Goal: Information Seeking & Learning: Learn about a topic

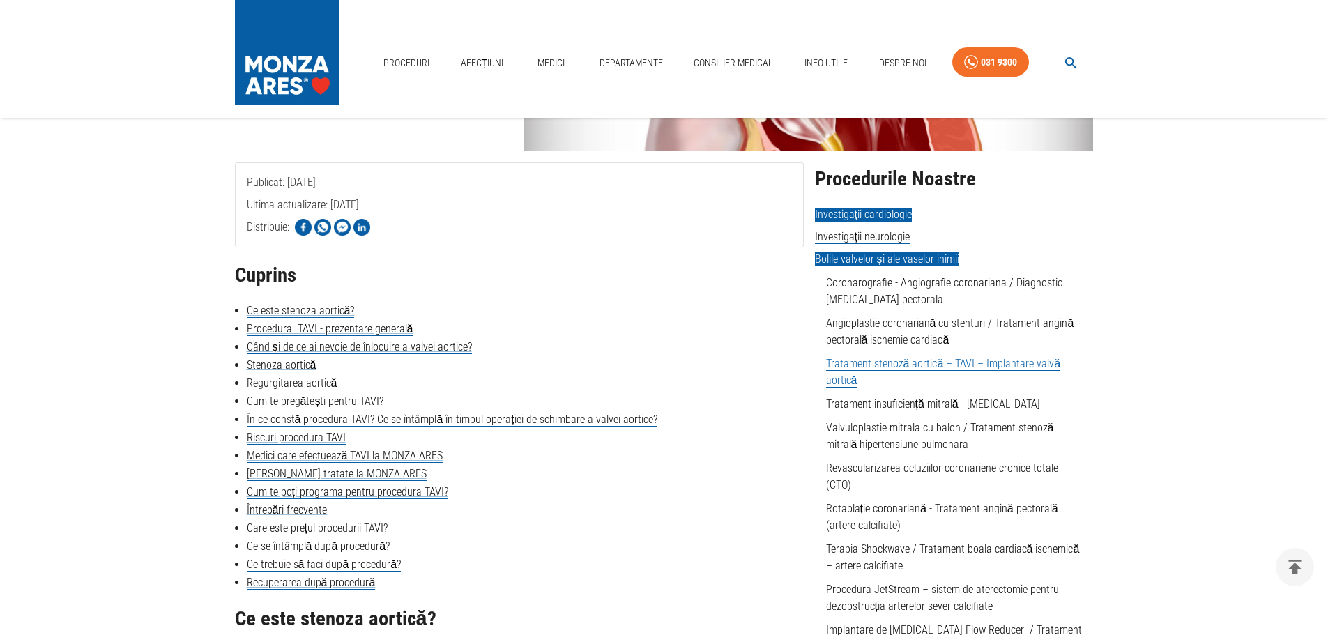
click at [863, 215] on span "Investigații cardiologie" at bounding box center [863, 215] width 97 height 14
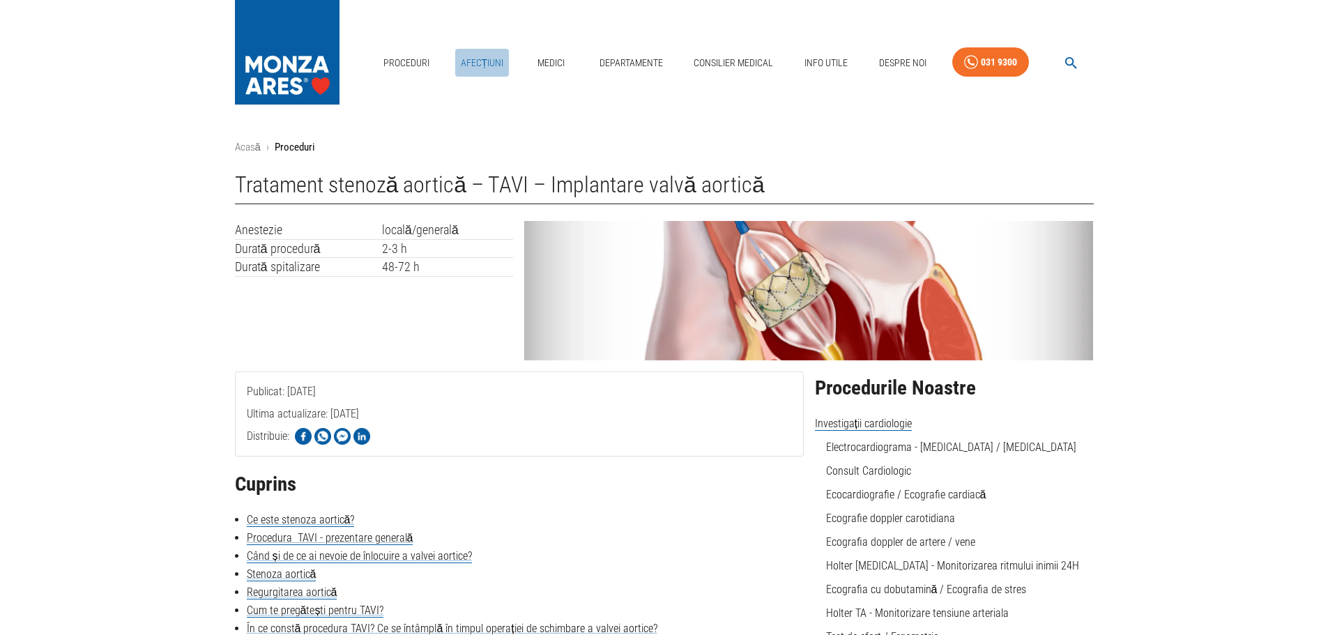
click at [482, 59] on link "Afecțiuni" at bounding box center [482, 63] width 54 height 29
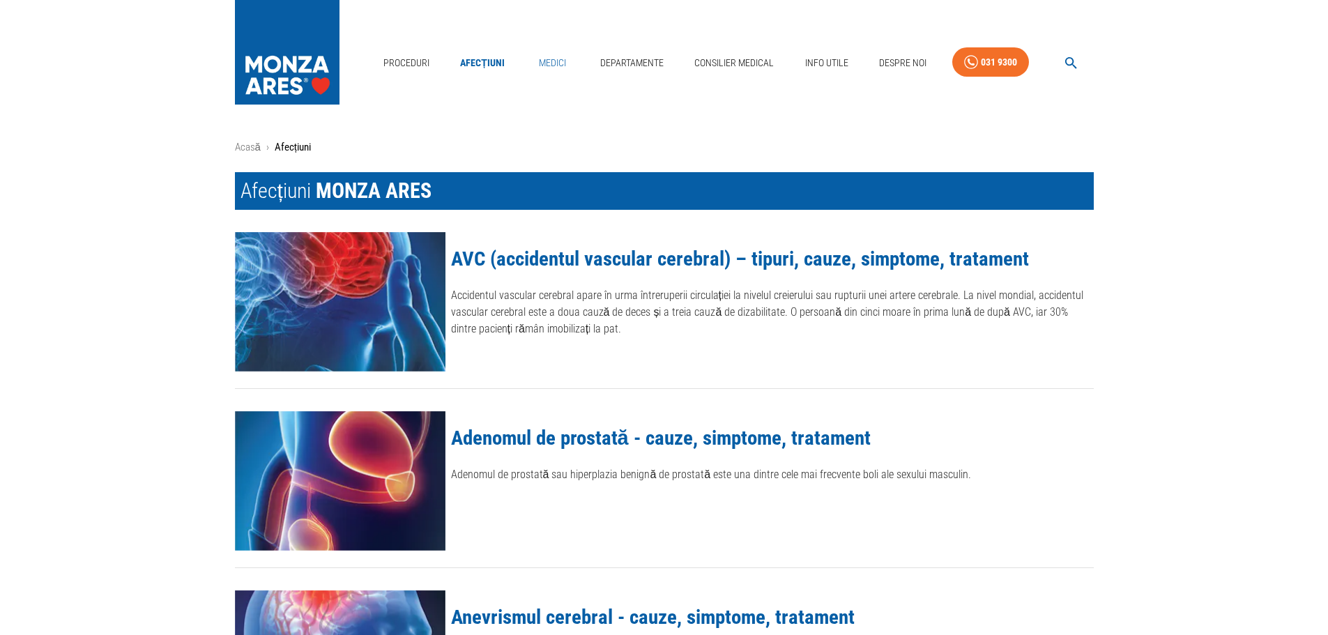
click at [546, 61] on link "Medici" at bounding box center [552, 63] width 45 height 29
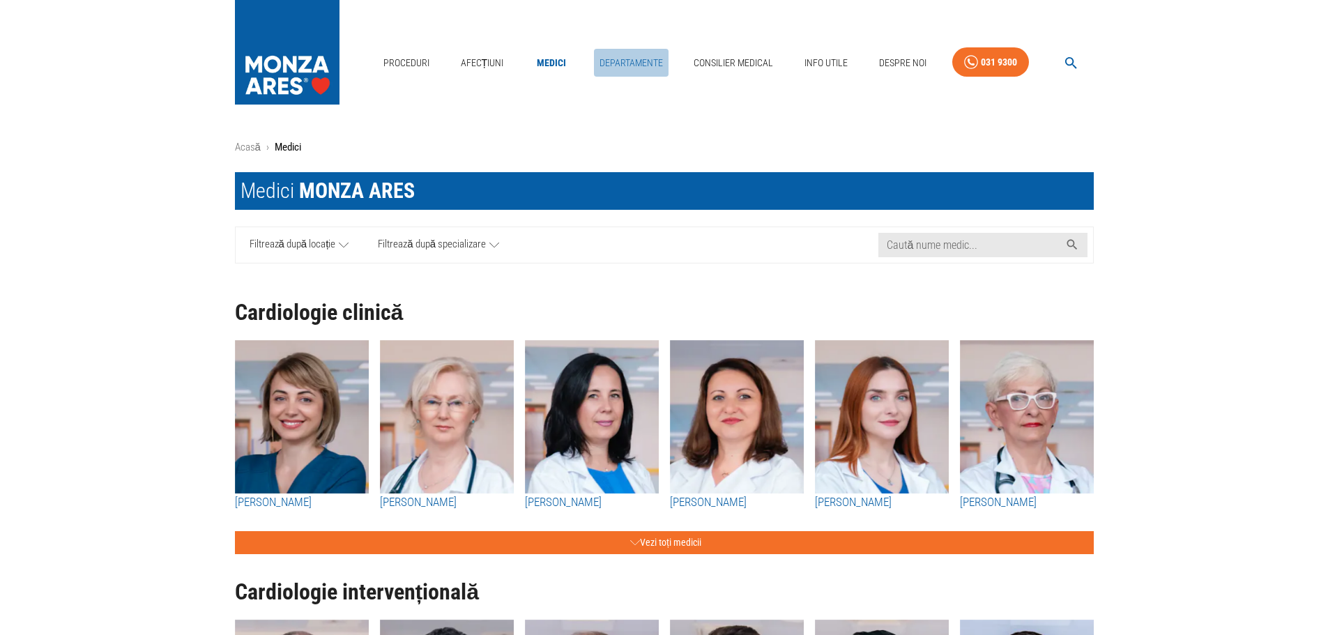
click at [620, 59] on link "Departamente" at bounding box center [631, 63] width 75 height 29
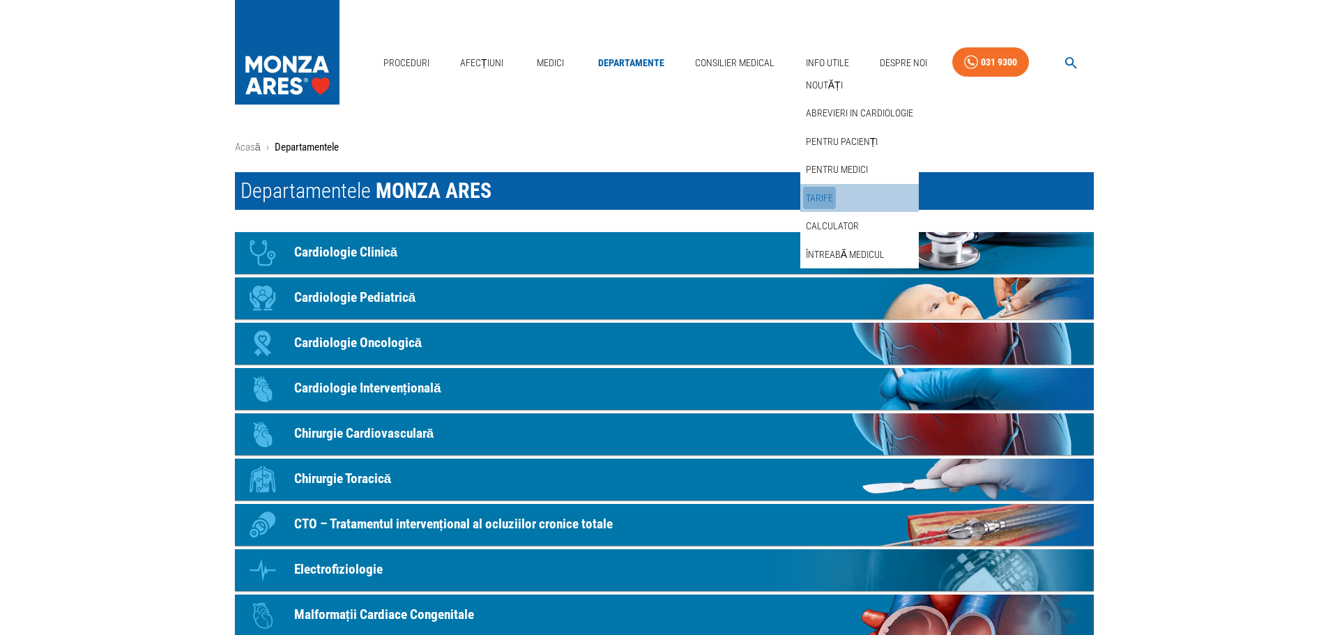
click at [828, 192] on link "Tarife" at bounding box center [819, 198] width 33 height 23
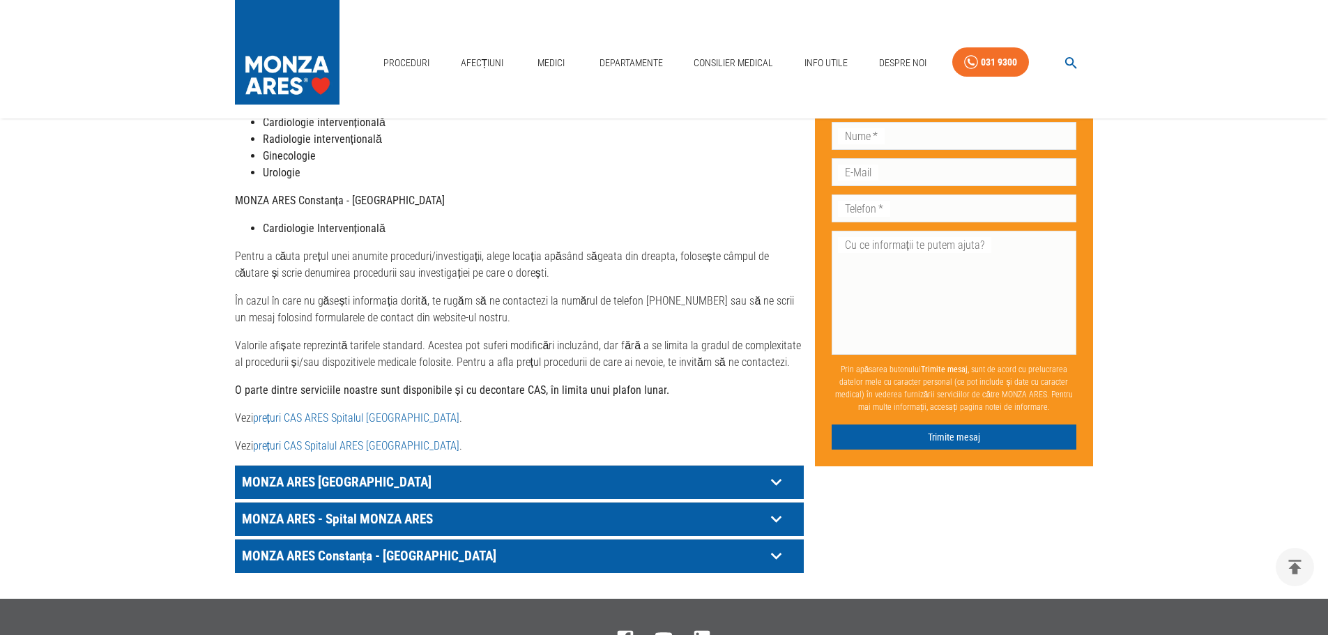
scroll to position [689, 0]
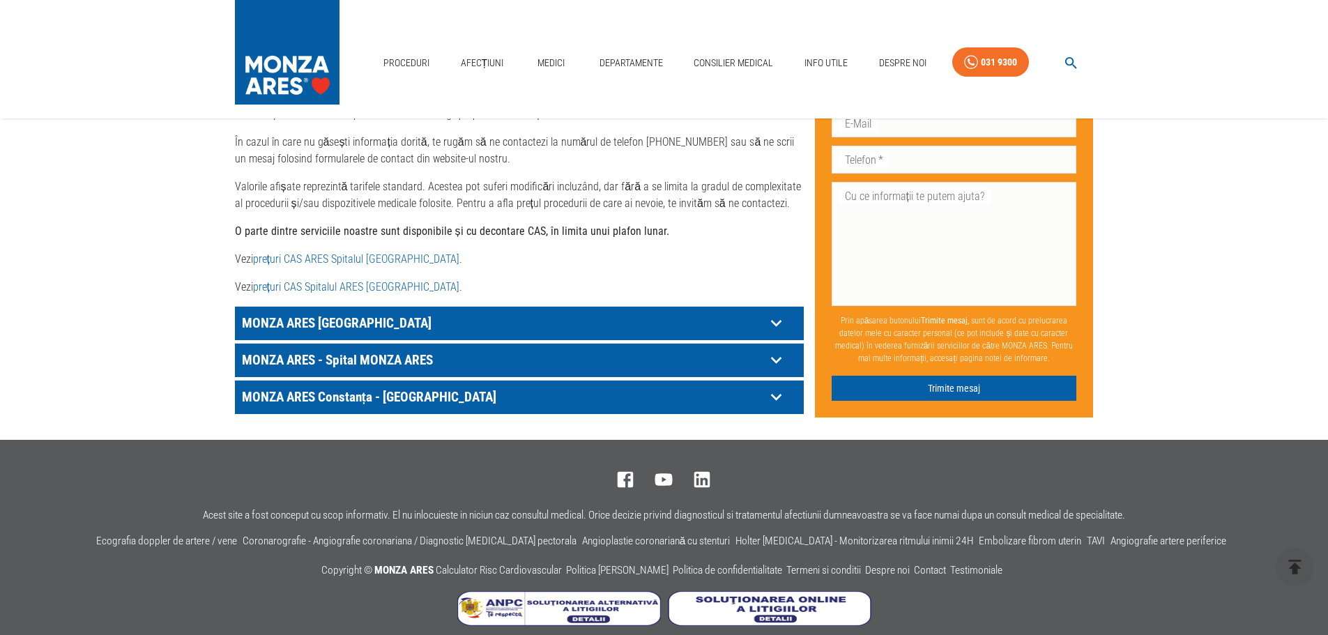
click at [289, 252] on link "prețuri CAS ARES Spitalul Monza" at bounding box center [356, 258] width 206 height 13
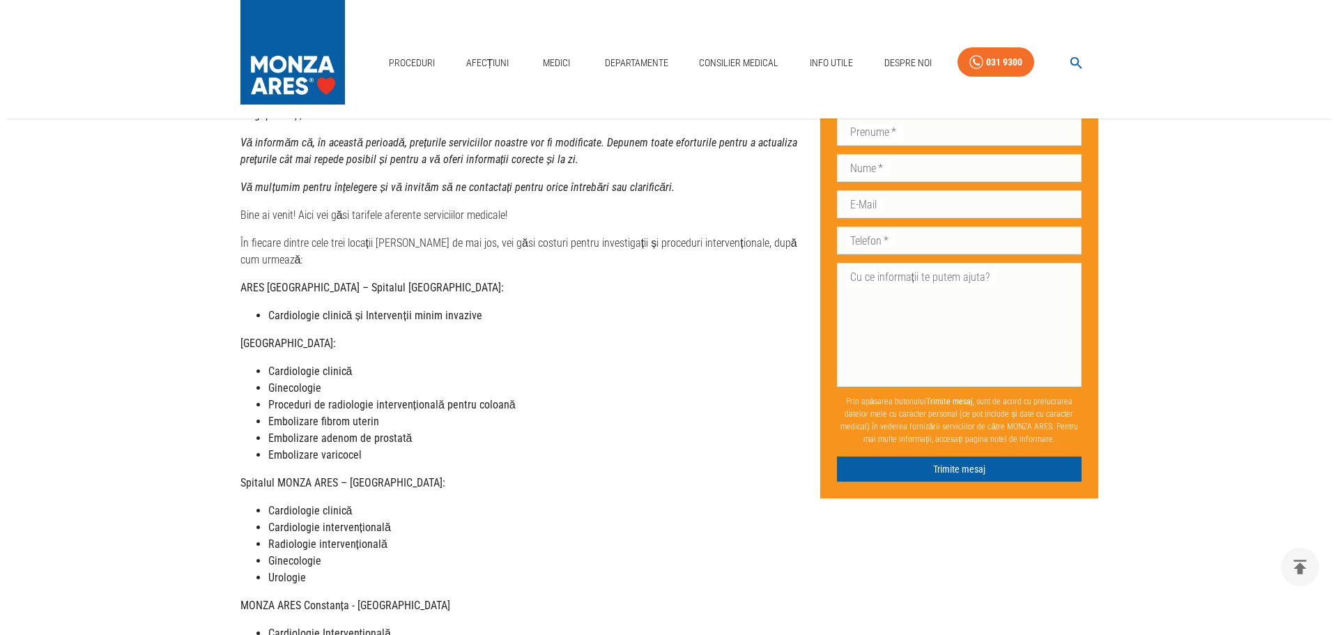
scroll to position [0, 0]
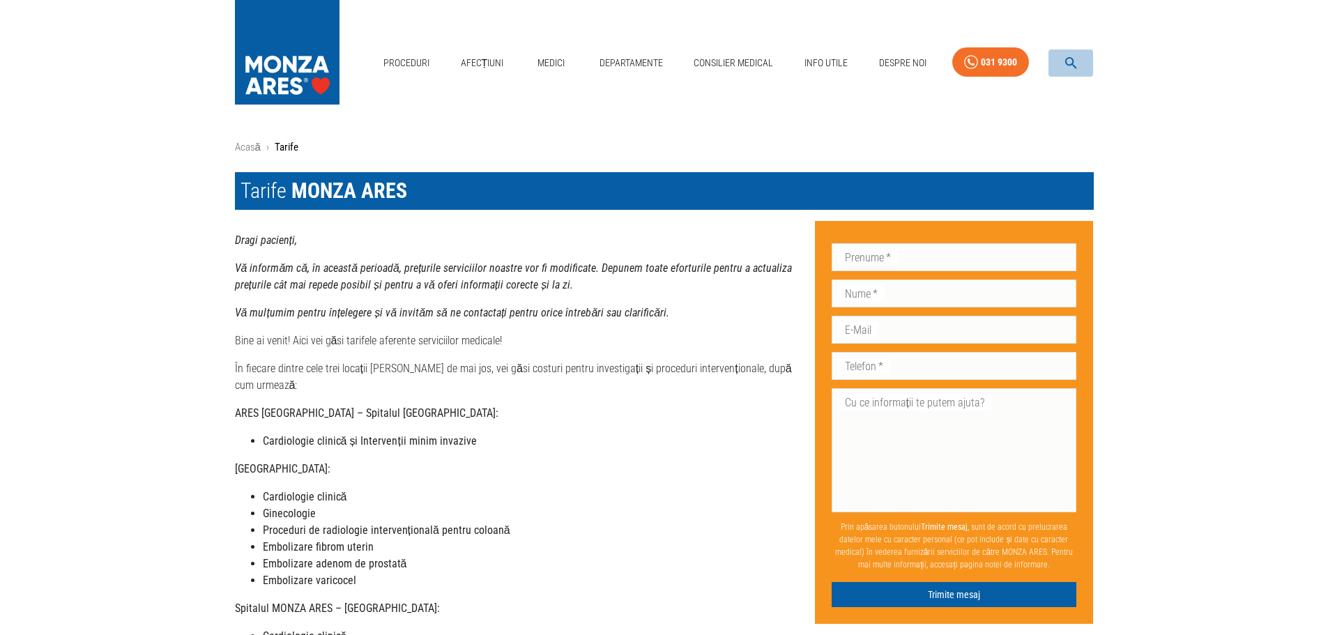
click at [1079, 56] on button "button" at bounding box center [1070, 62] width 45 height 27
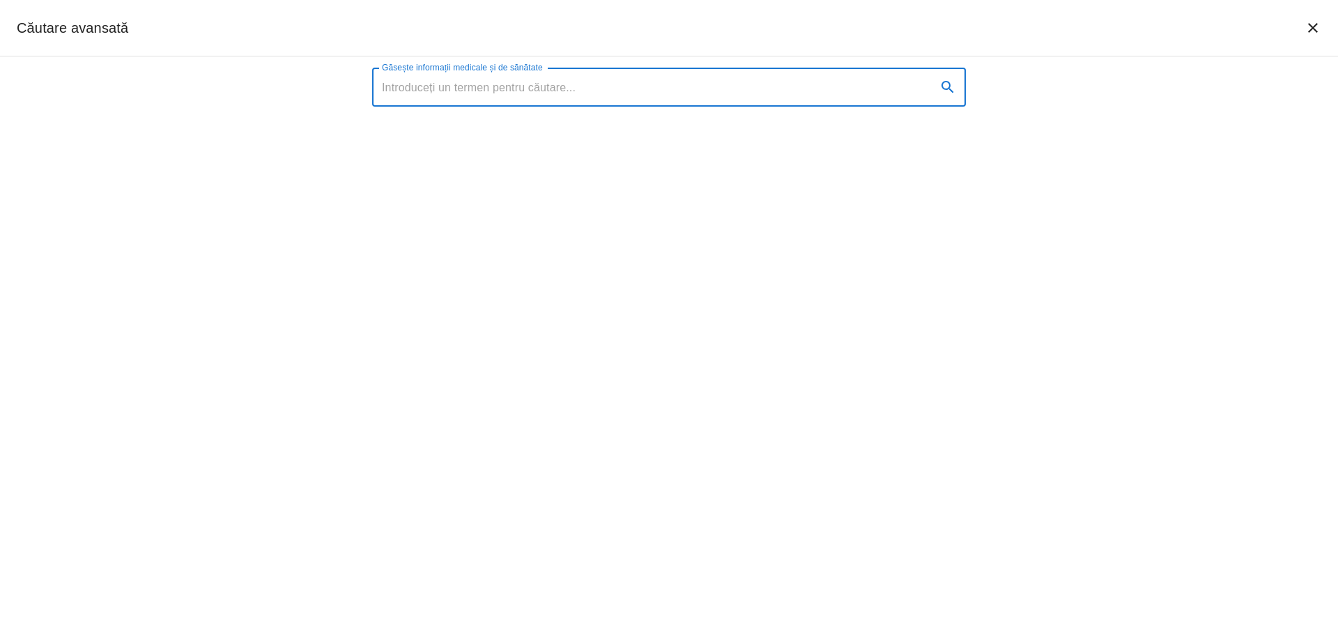
click at [475, 93] on input "Găsește informații medicale și de sănătate" at bounding box center [648, 87] width 553 height 39
click at [479, 89] on input "Găsește informații medicale și de sănătate" at bounding box center [648, 87] width 553 height 39
click at [388, 79] on input "Găsește informații medicale și de sănătate" at bounding box center [648, 87] width 553 height 39
click at [390, 83] on input "Găsește informații medicale și de sănătate" at bounding box center [648, 87] width 553 height 39
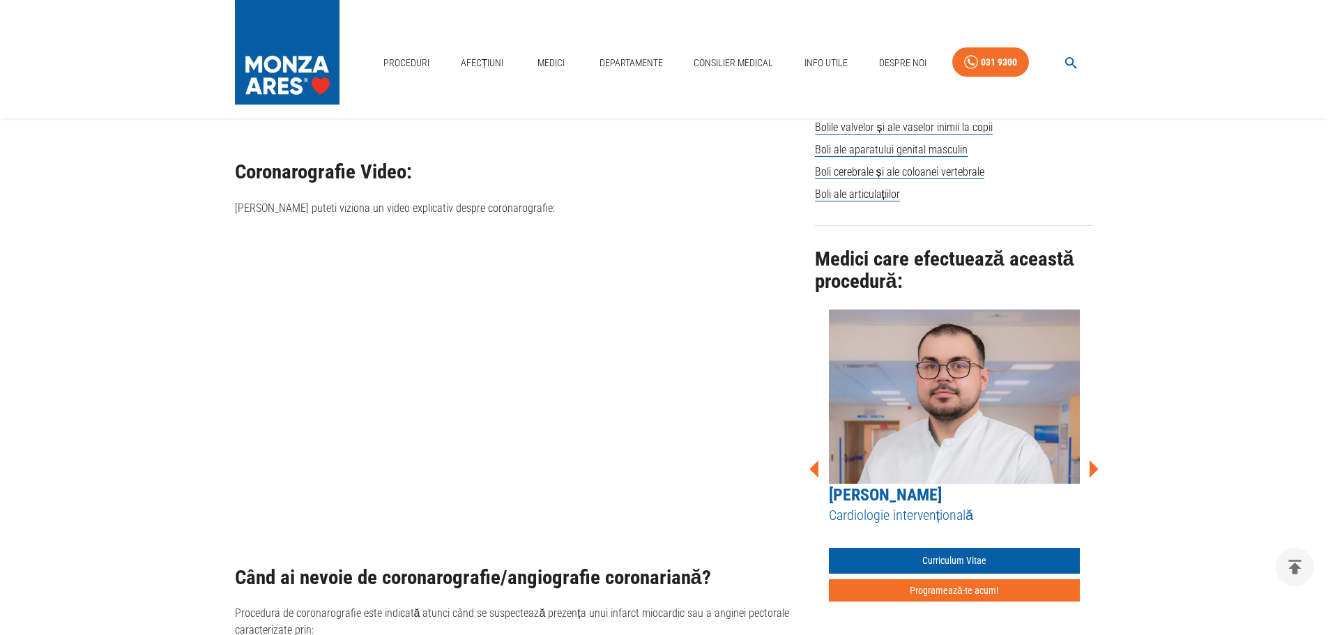
scroll to position [1115, 0]
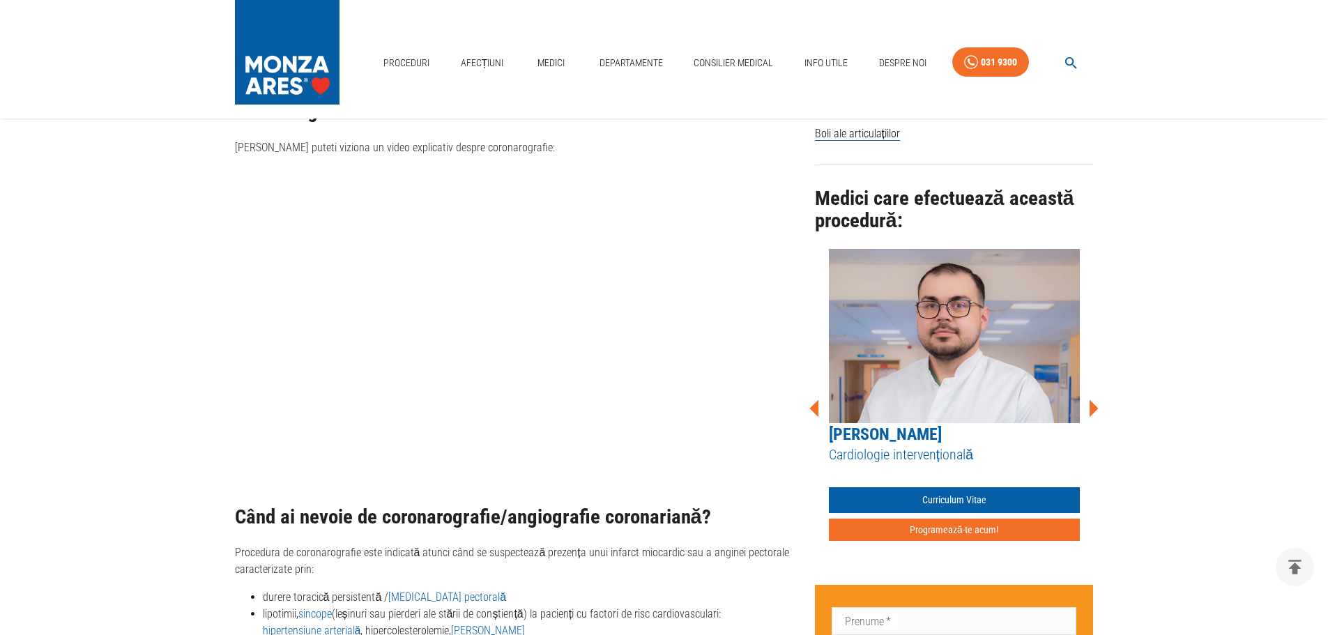
click at [1092, 399] on icon at bounding box center [1093, 407] width 9 height 17
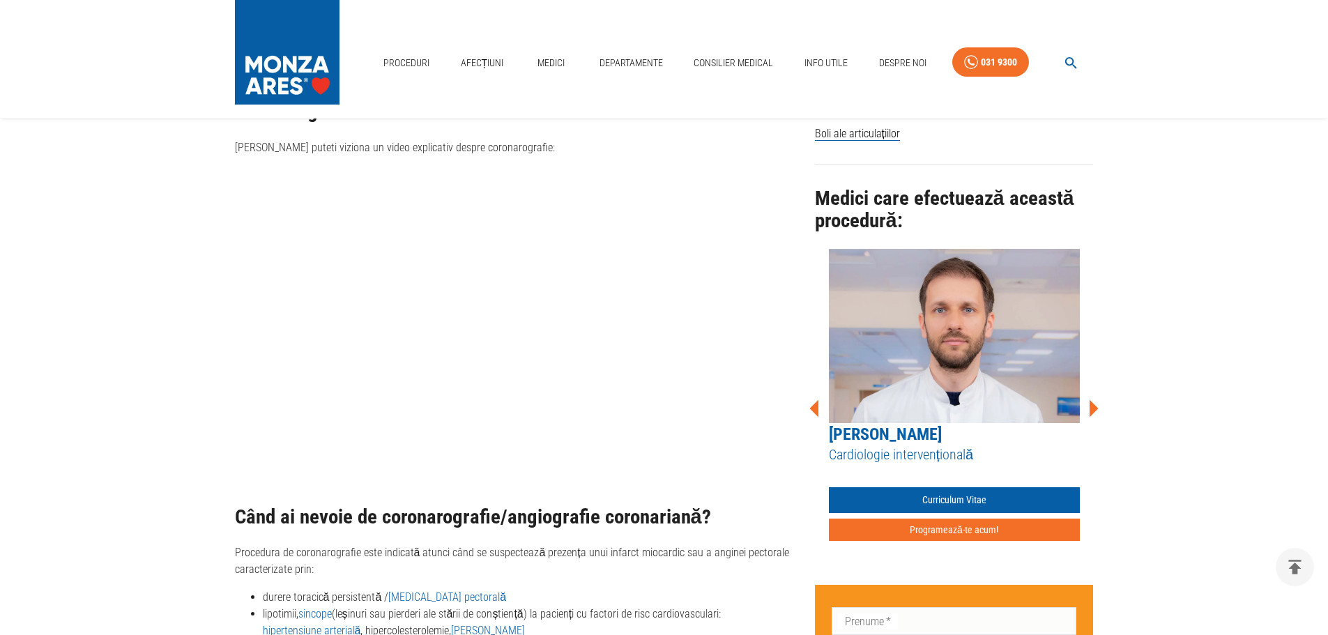
click at [1093, 399] on icon at bounding box center [1093, 407] width 9 height 17
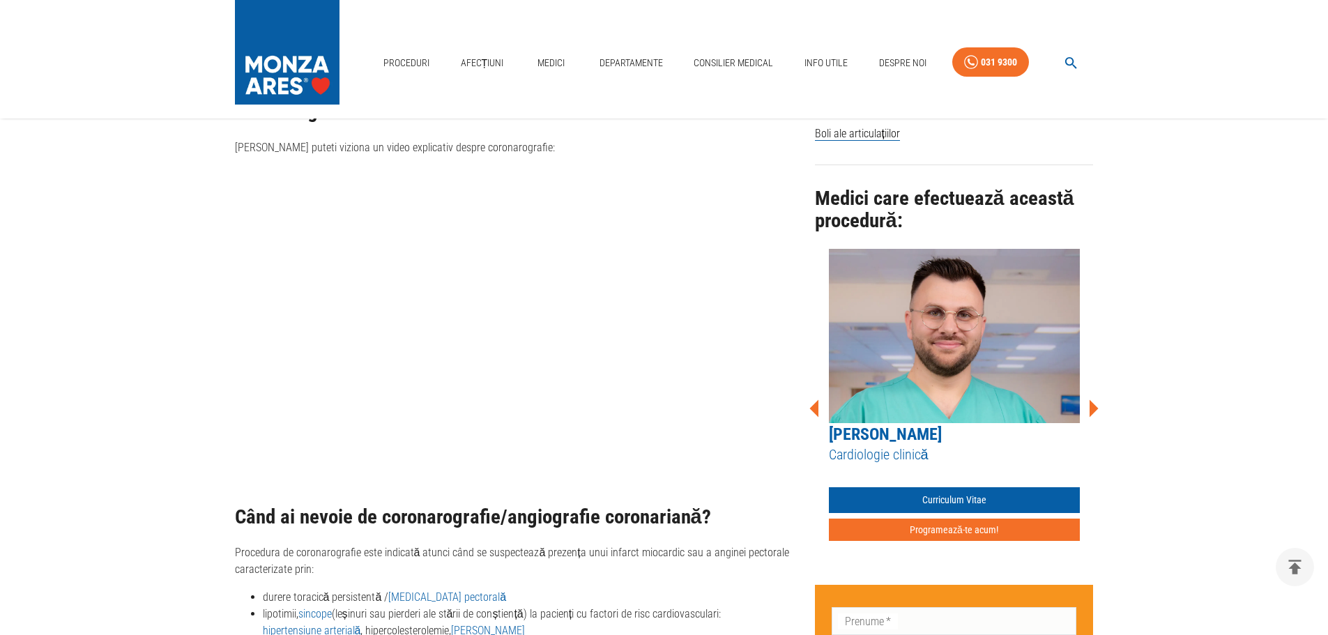
click at [1094, 399] on icon at bounding box center [1093, 407] width 9 height 17
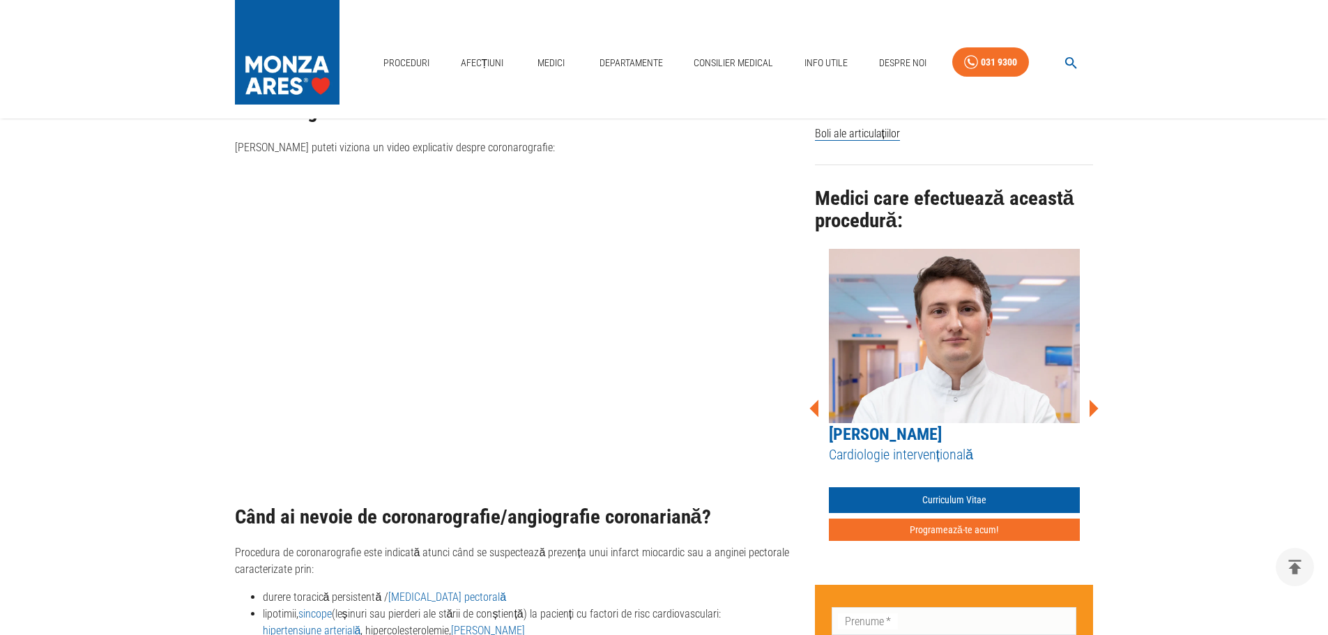
click at [1096, 399] on icon at bounding box center [1093, 407] width 9 height 17
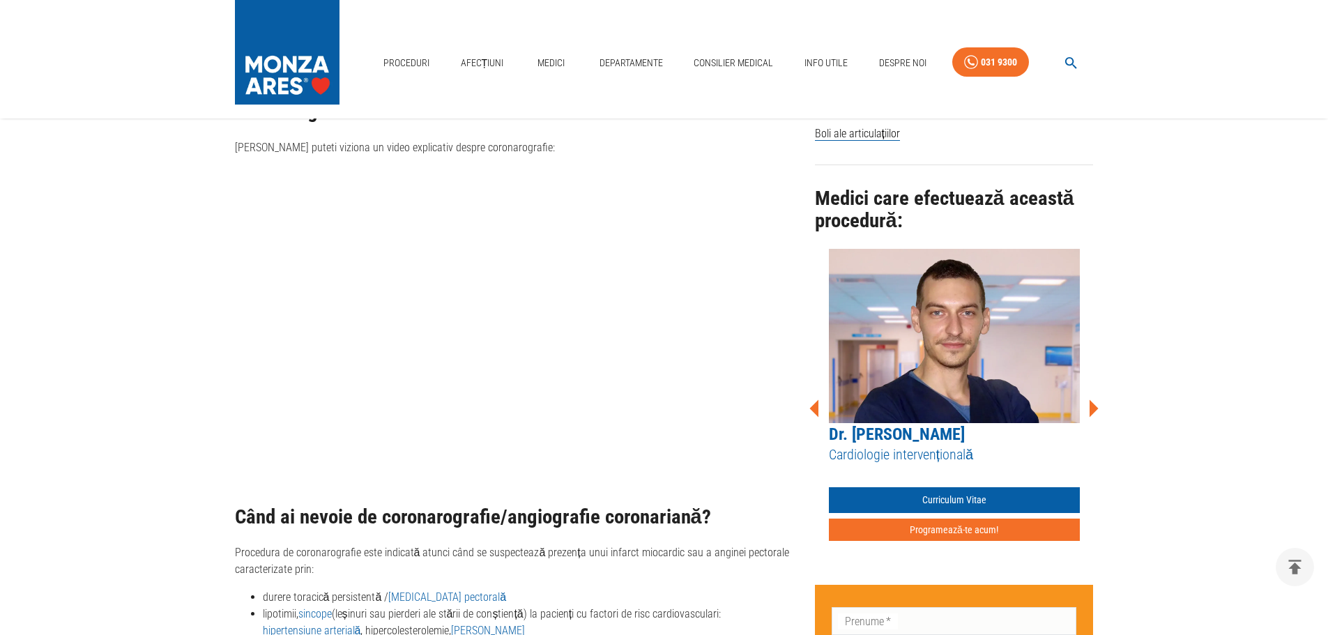
click at [1098, 393] on icon at bounding box center [1093, 408] width 42 height 42
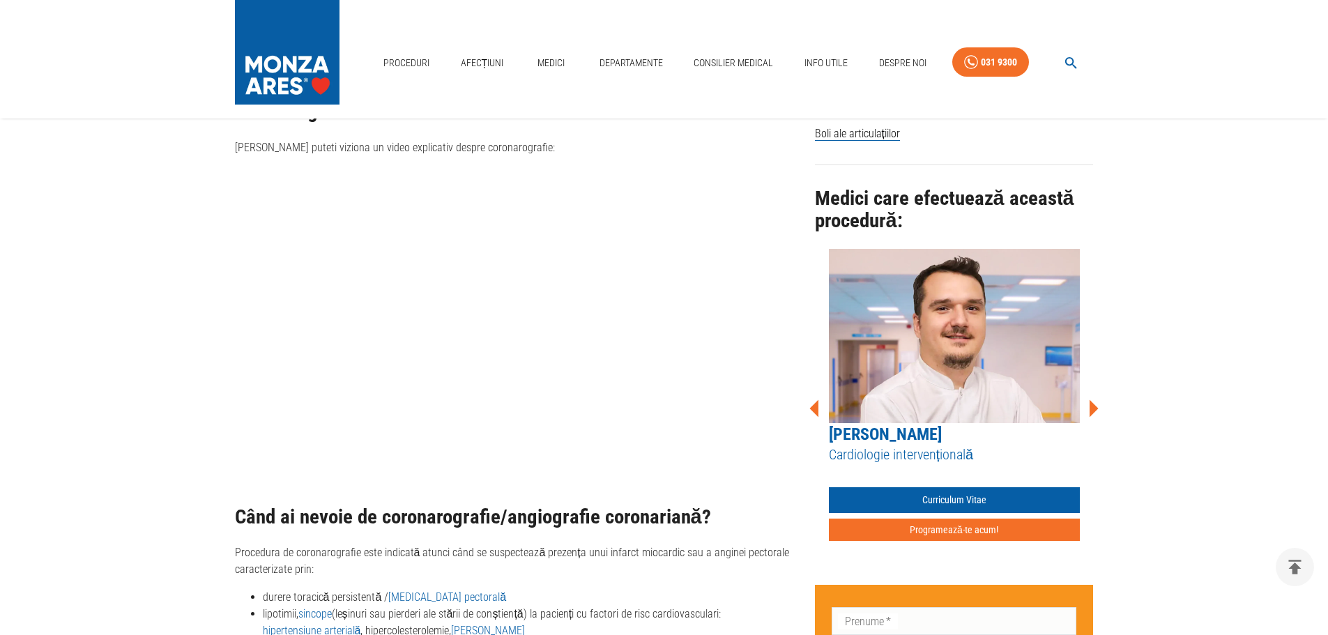
click at [1098, 393] on icon at bounding box center [1093, 408] width 42 height 42
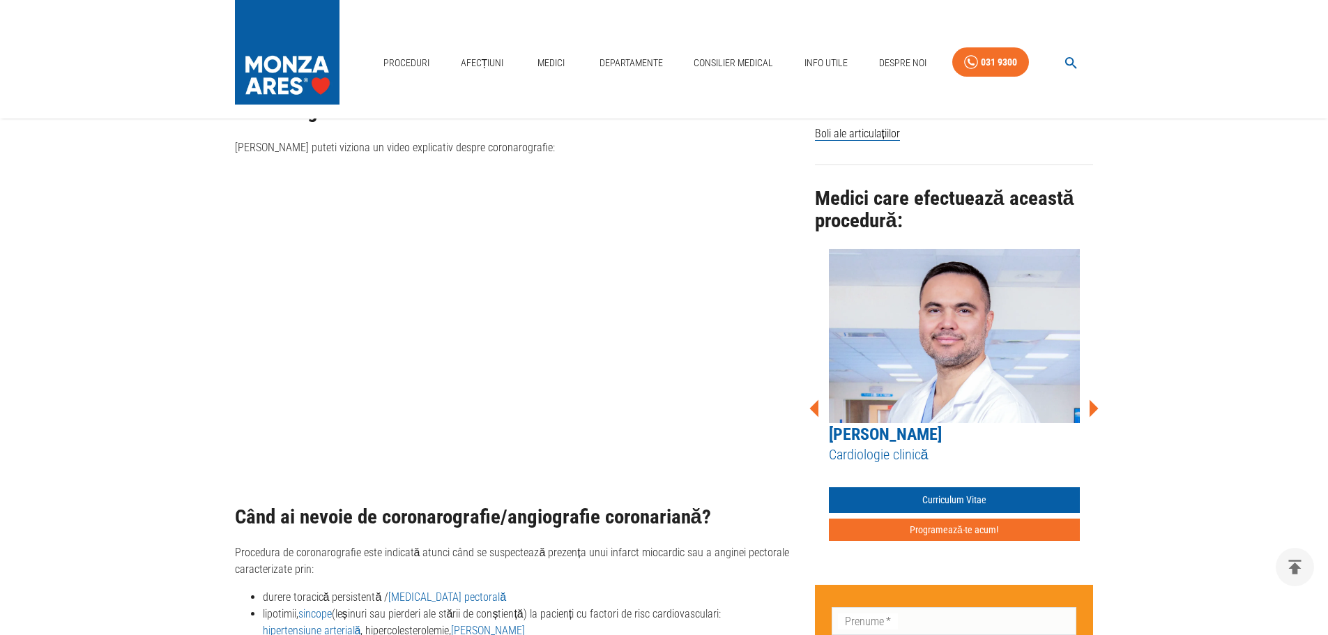
click at [1098, 393] on icon at bounding box center [1093, 408] width 42 height 42
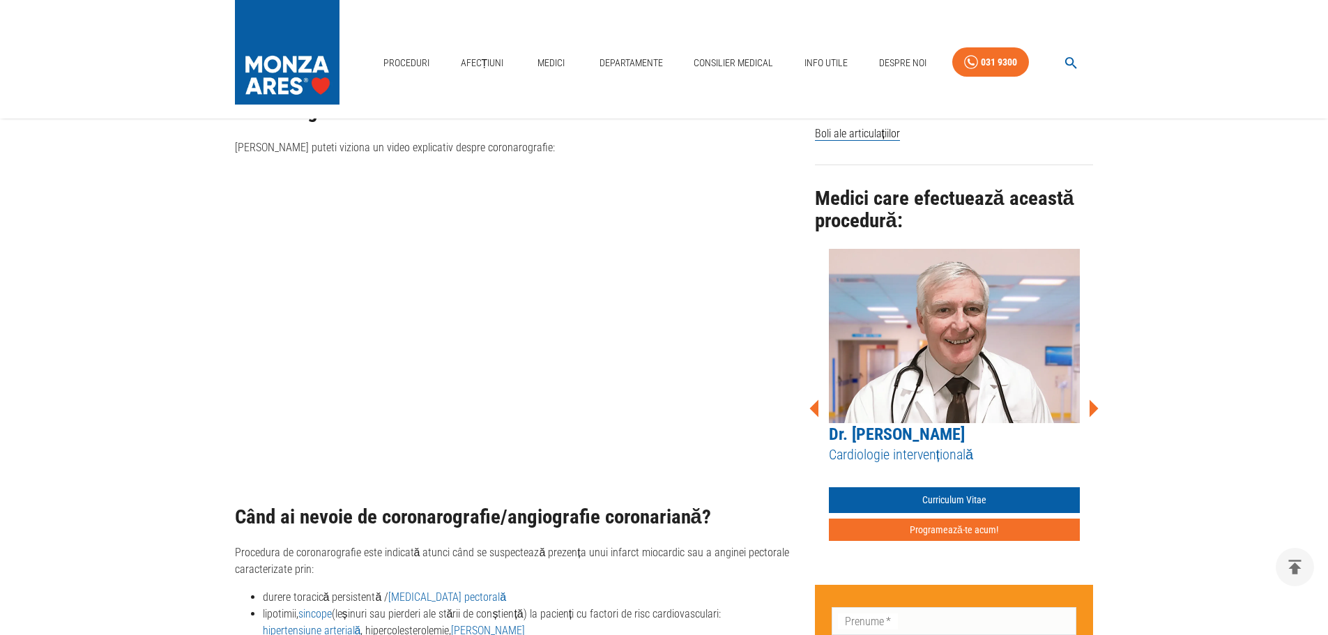
click at [1098, 393] on icon at bounding box center [1093, 408] width 42 height 42
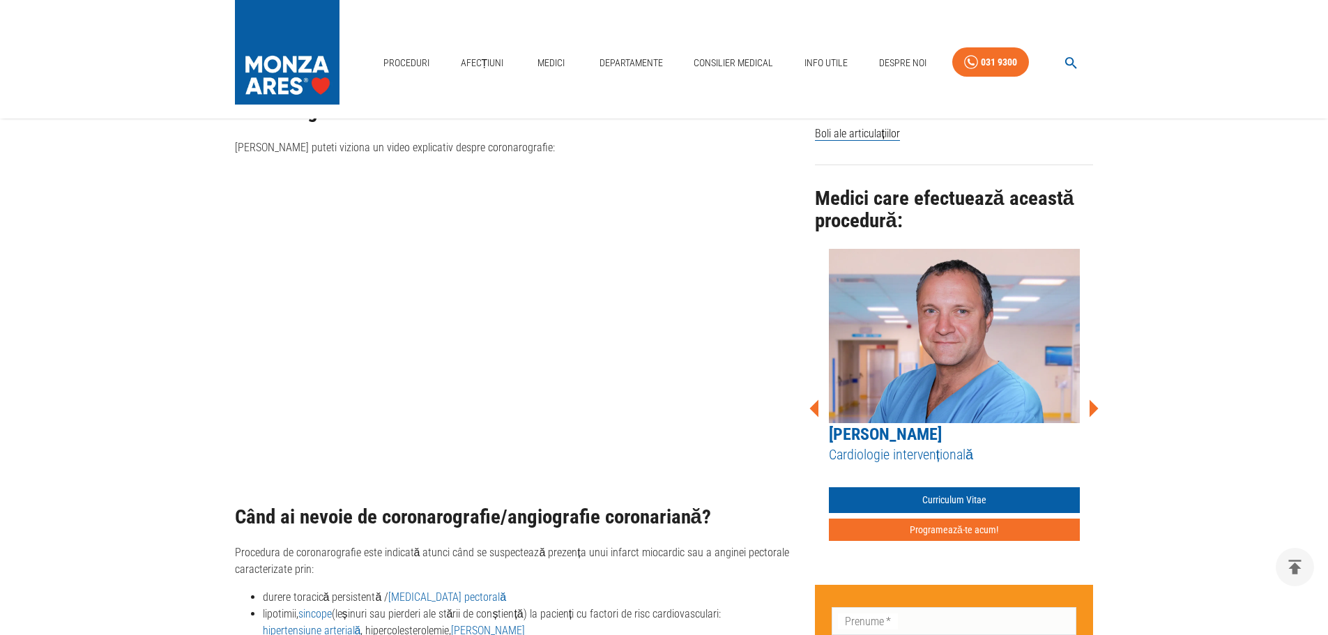
click at [823, 397] on div "[PERSON_NAME] Cardiologie intervențională Curriculum Vitae Programează-te acum!" at bounding box center [954, 395] width 265 height 293
click at [815, 399] on icon at bounding box center [813, 407] width 9 height 17
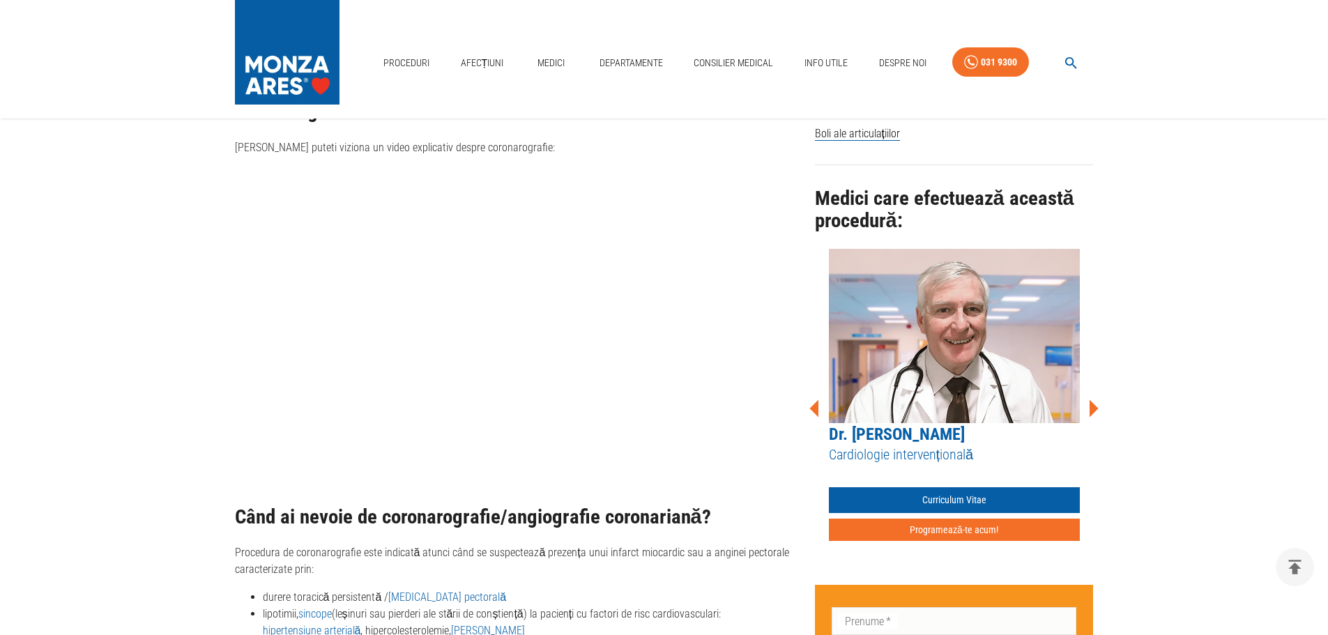
click at [1096, 399] on icon at bounding box center [1093, 407] width 9 height 17
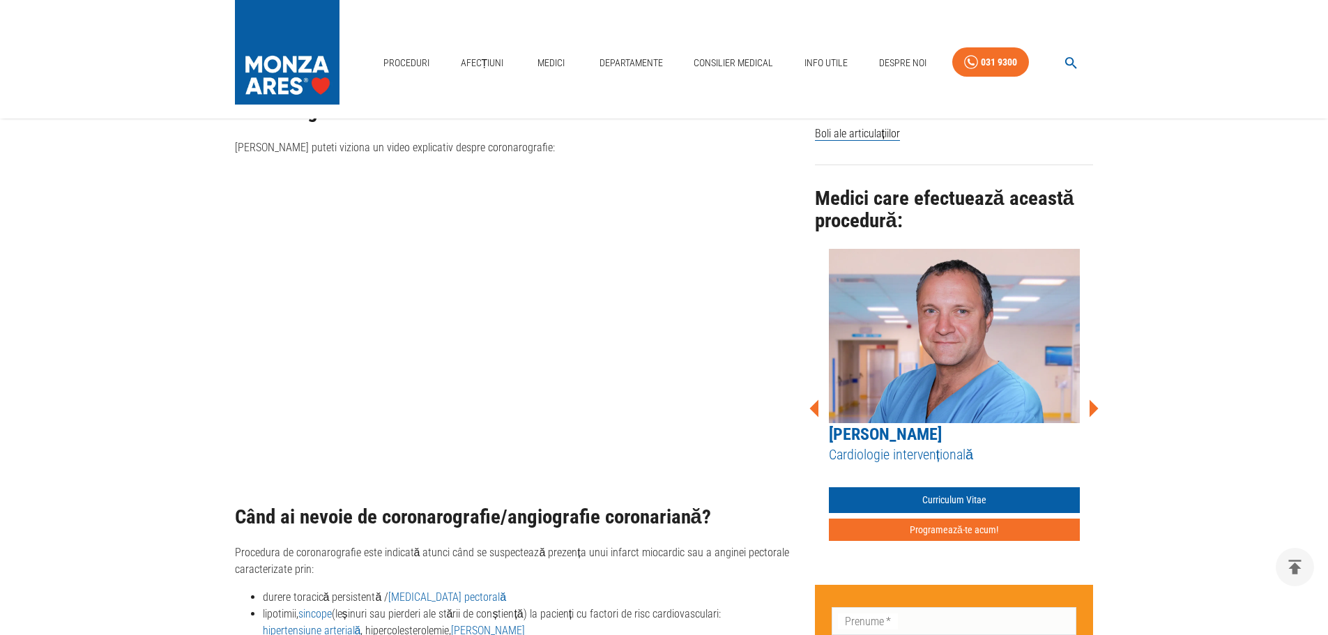
click at [1096, 399] on icon at bounding box center [1093, 407] width 9 height 17
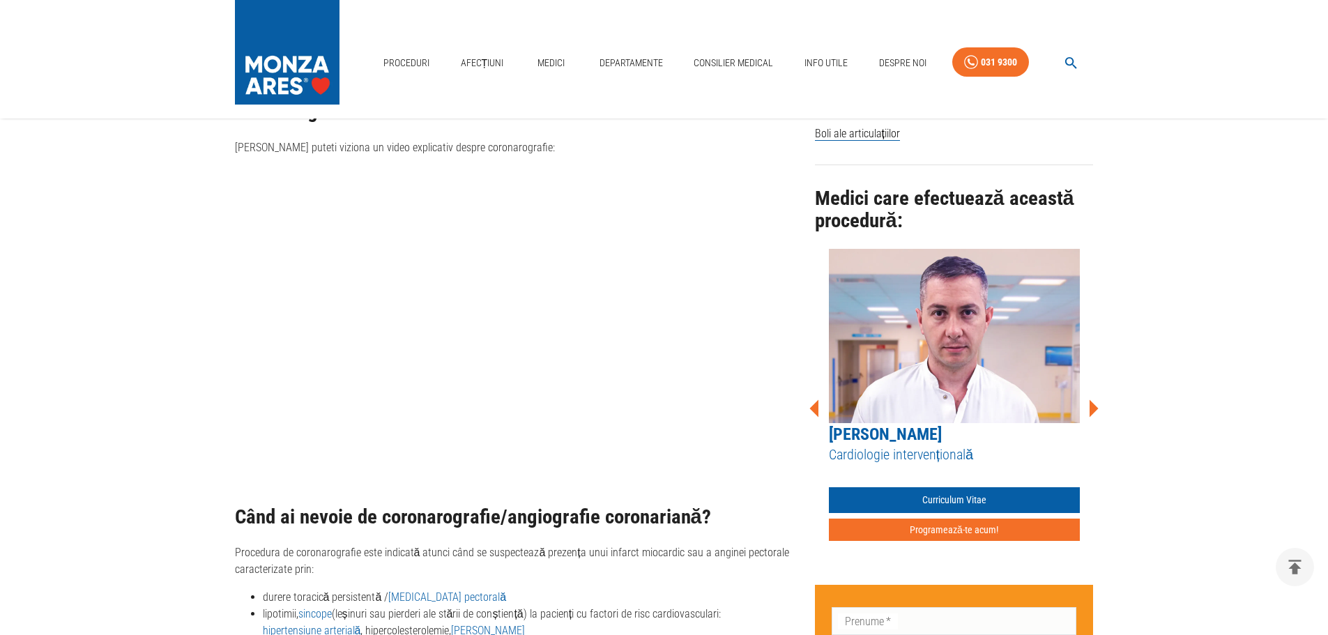
click at [1096, 399] on icon at bounding box center [1093, 407] width 9 height 17
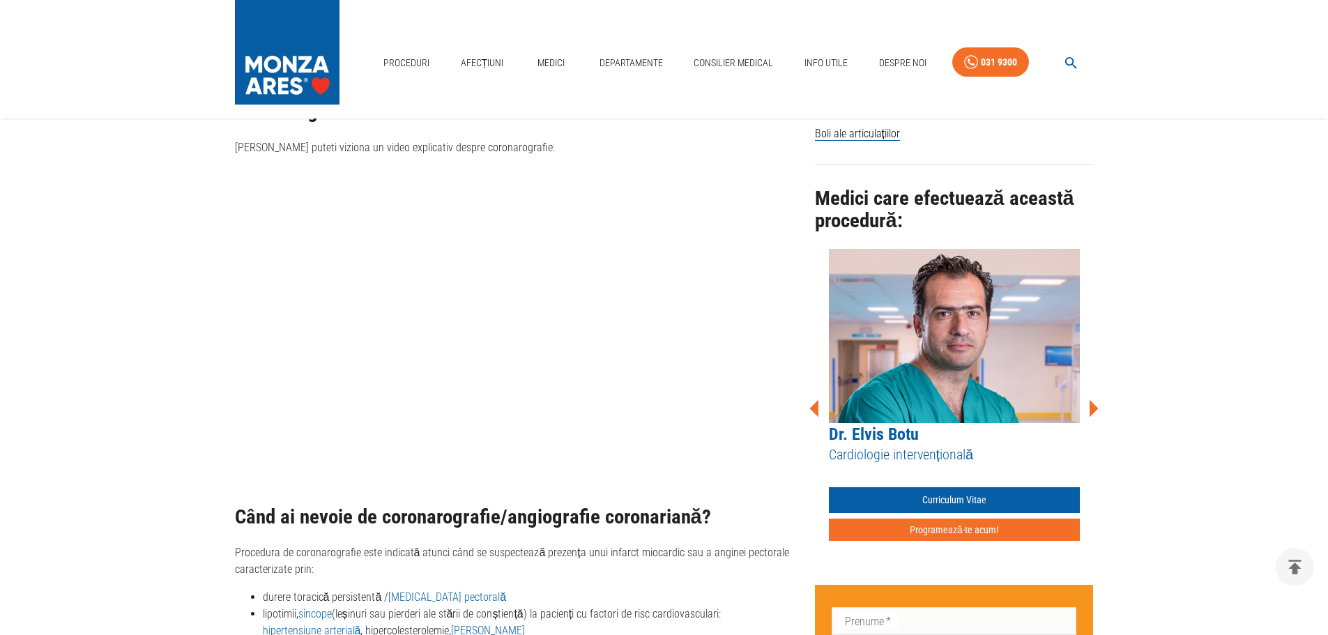
click at [1096, 399] on icon at bounding box center [1093, 407] width 9 height 17
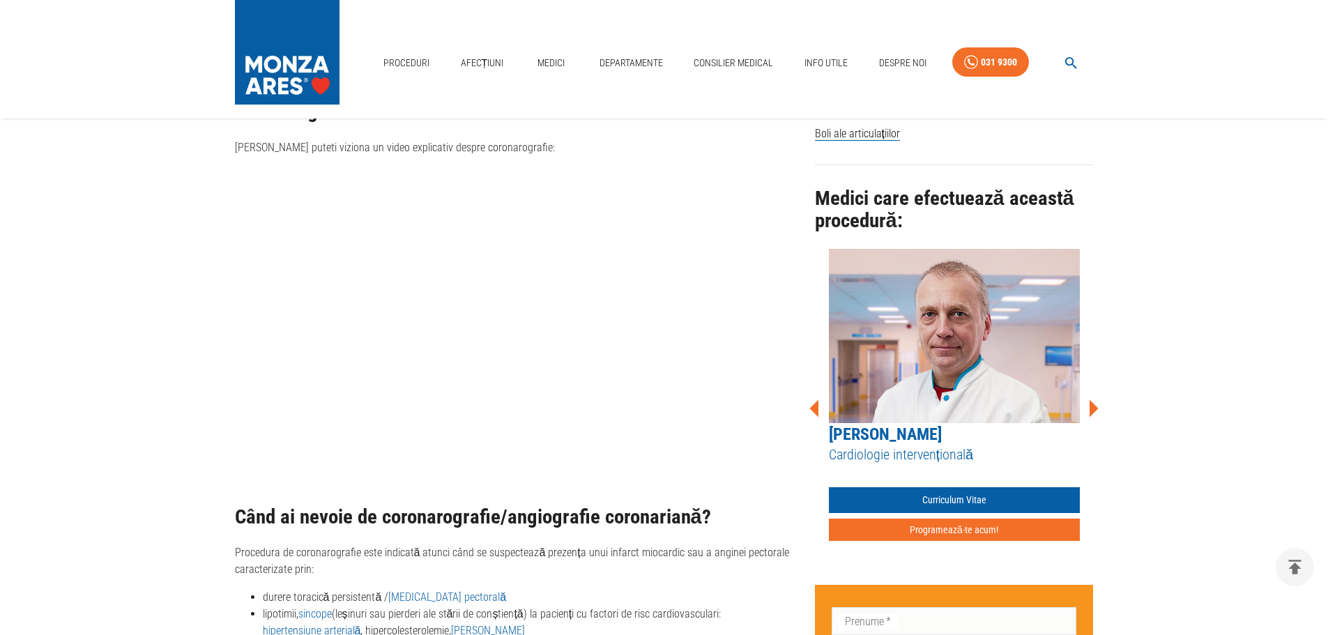
click at [1096, 399] on icon at bounding box center [1093, 407] width 9 height 17
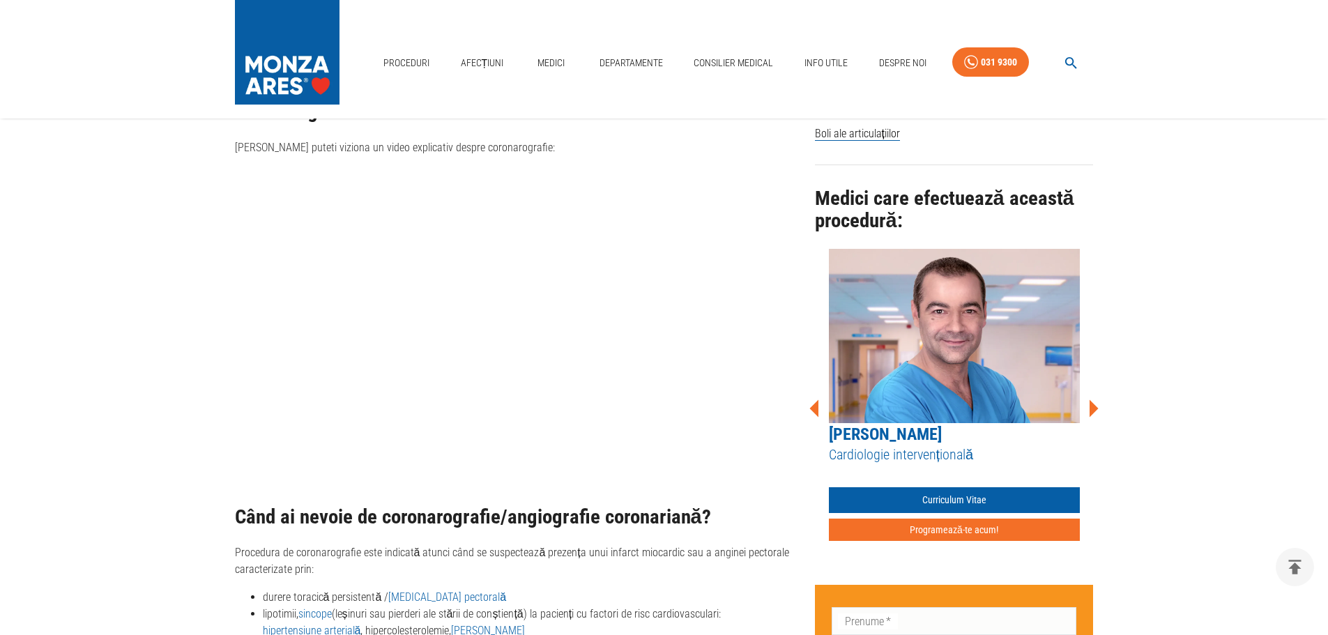
click at [1096, 399] on icon at bounding box center [1093, 407] width 9 height 17
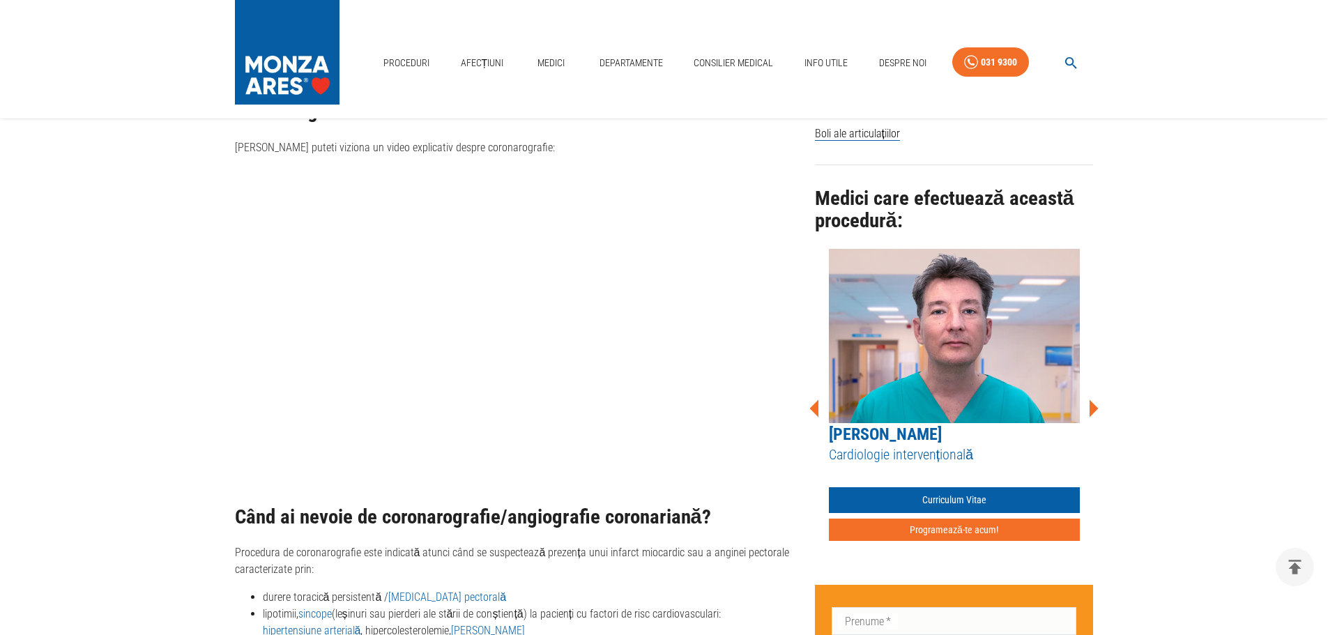
click at [1096, 399] on icon at bounding box center [1093, 407] width 9 height 17
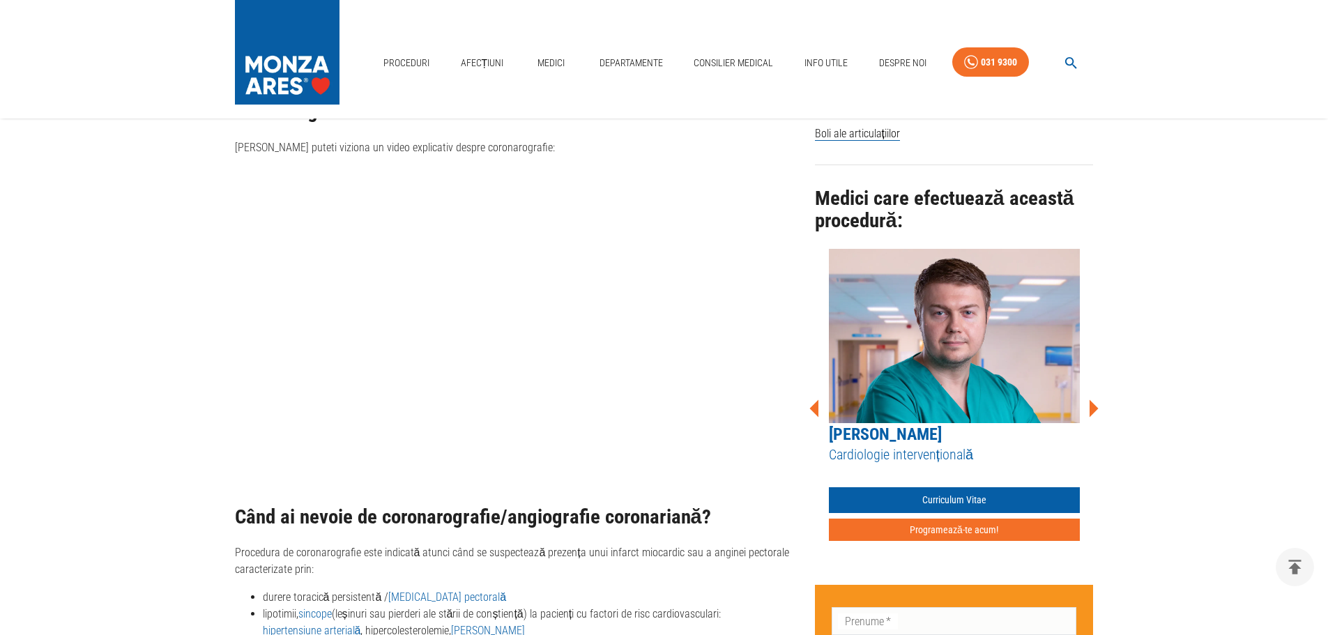
click at [1096, 399] on icon at bounding box center [1093, 407] width 9 height 17
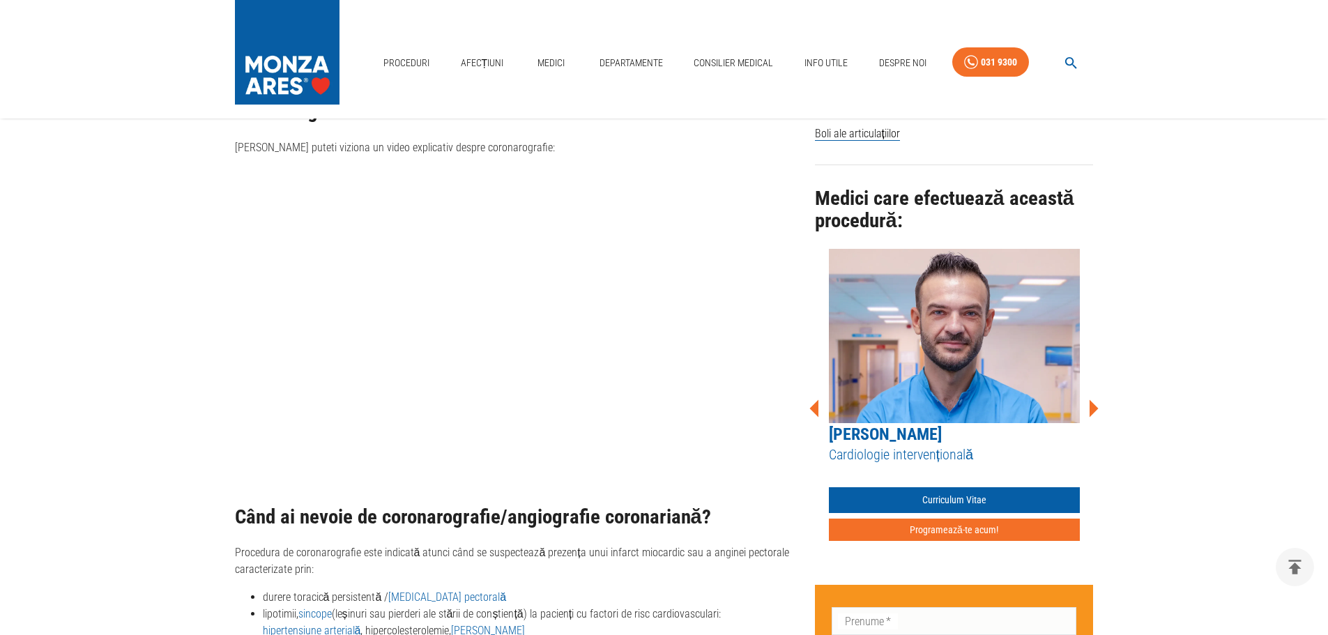
click at [1096, 399] on icon at bounding box center [1093, 407] width 9 height 17
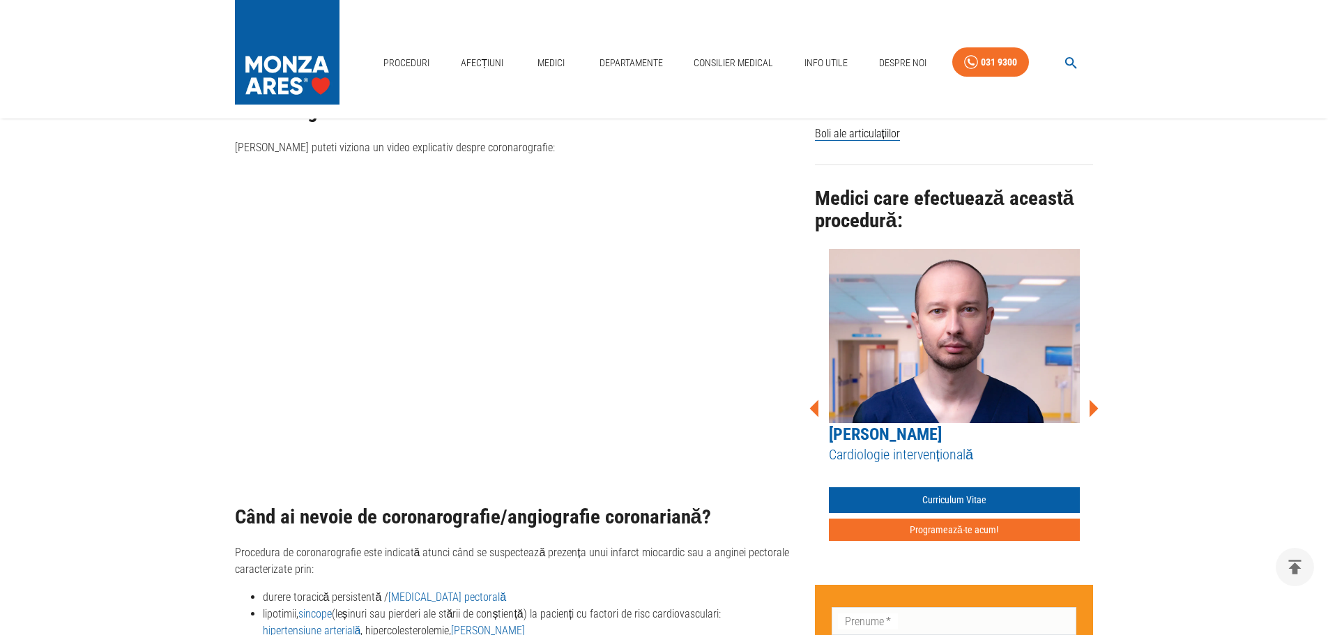
click at [1096, 399] on icon at bounding box center [1093, 407] width 9 height 17
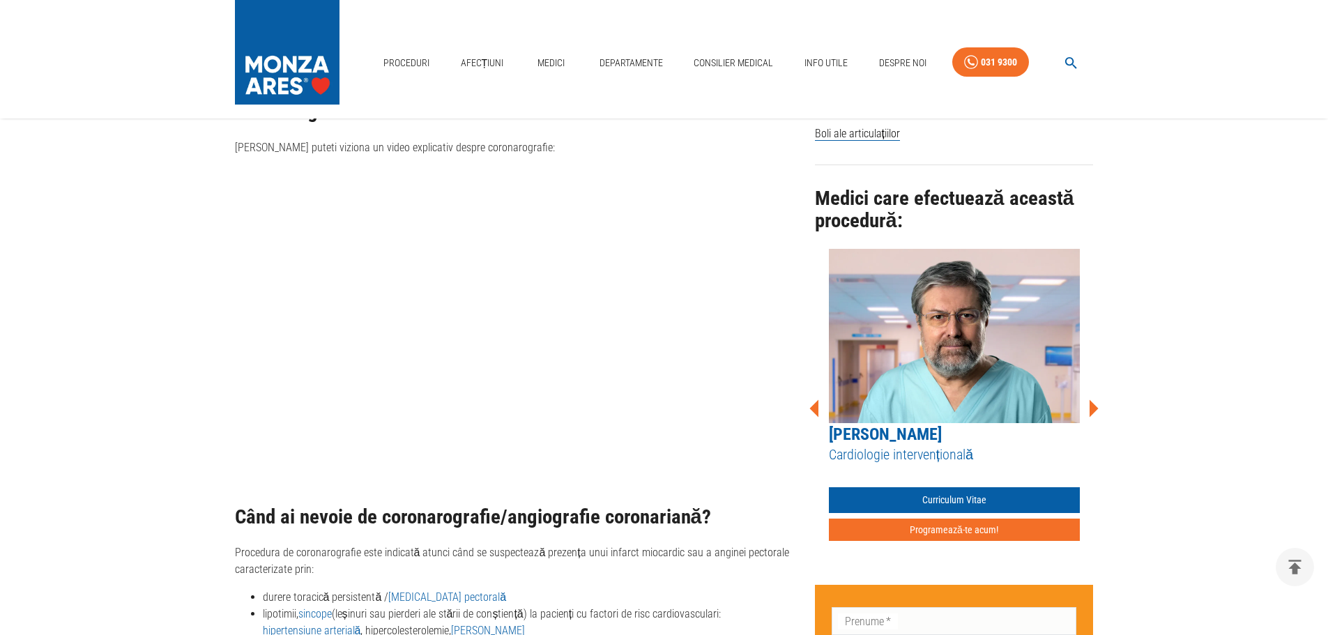
click at [1096, 399] on icon at bounding box center [1093, 407] width 9 height 17
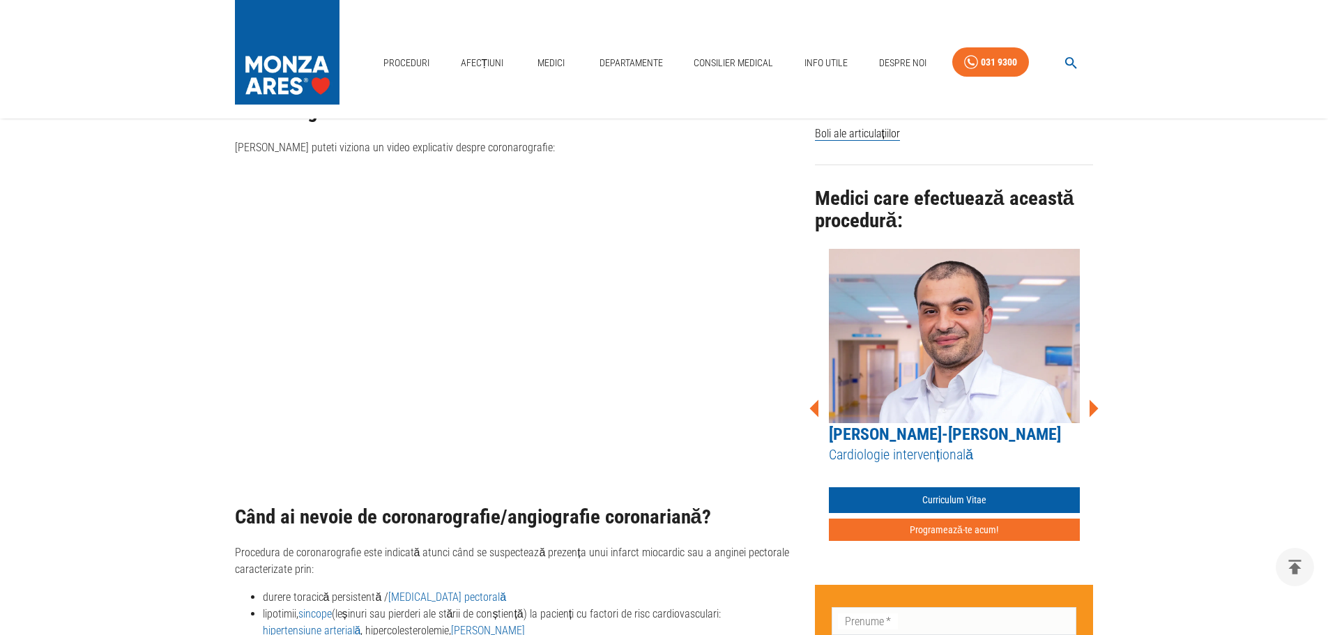
click at [1096, 399] on icon at bounding box center [1093, 407] width 9 height 17
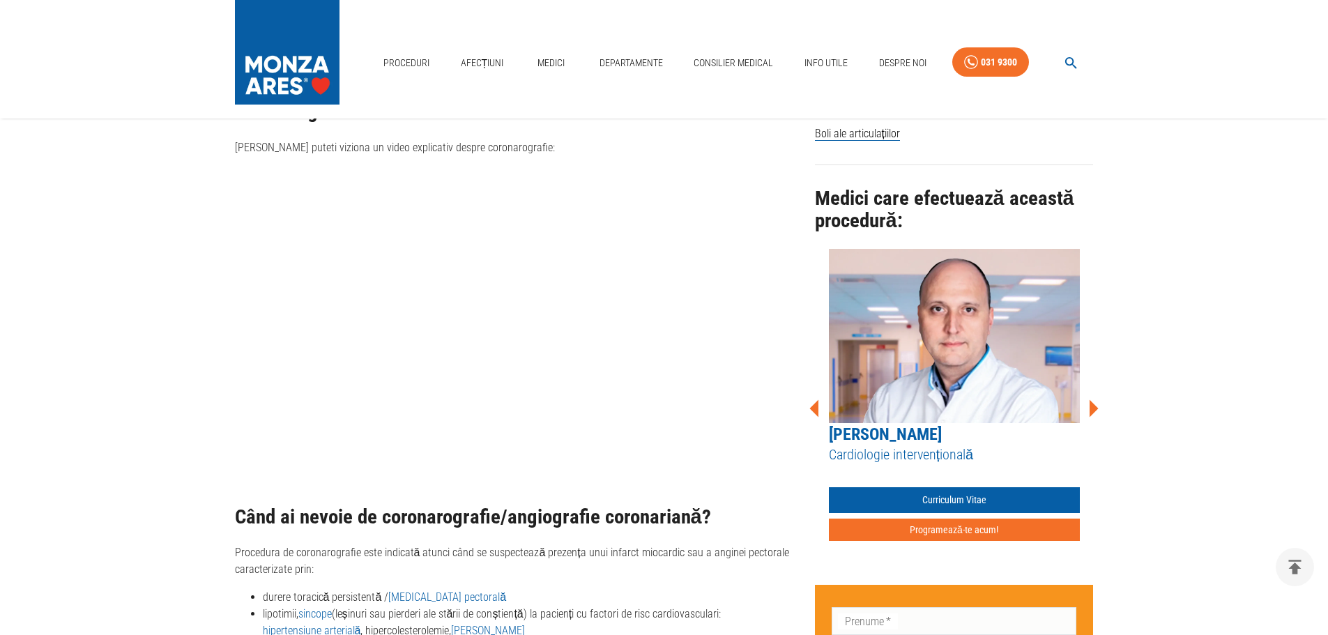
click at [1096, 399] on icon at bounding box center [1093, 407] width 9 height 17
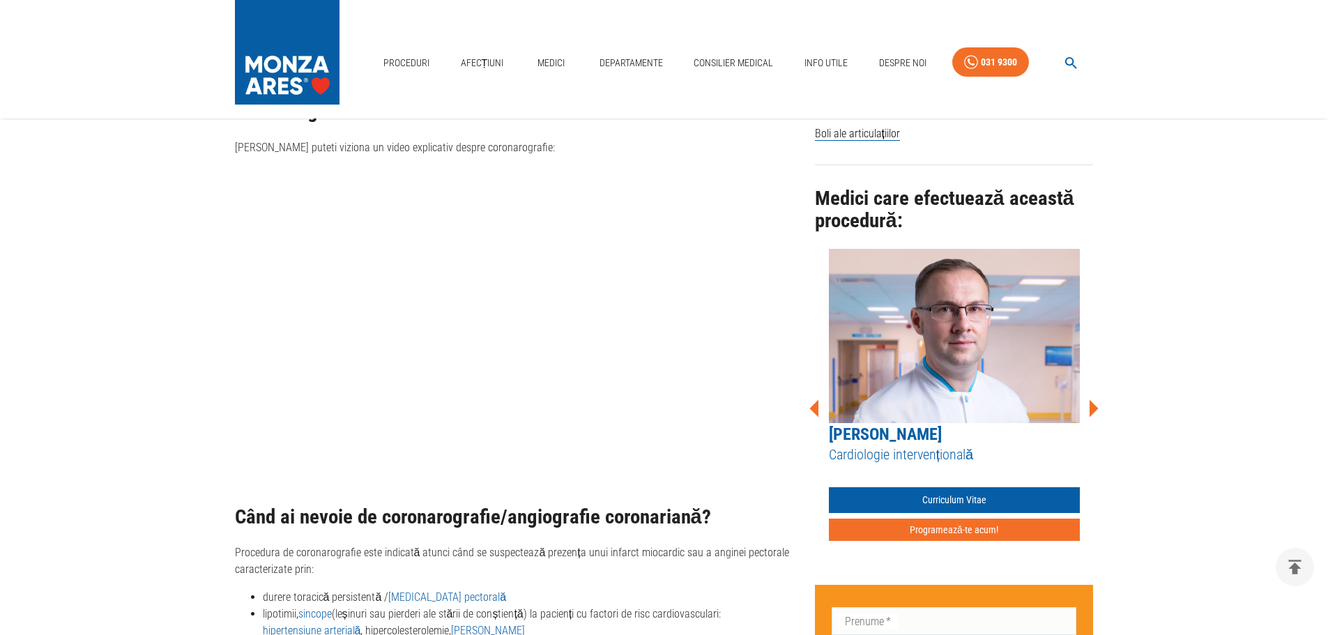
click at [1096, 399] on icon at bounding box center [1093, 407] width 9 height 17
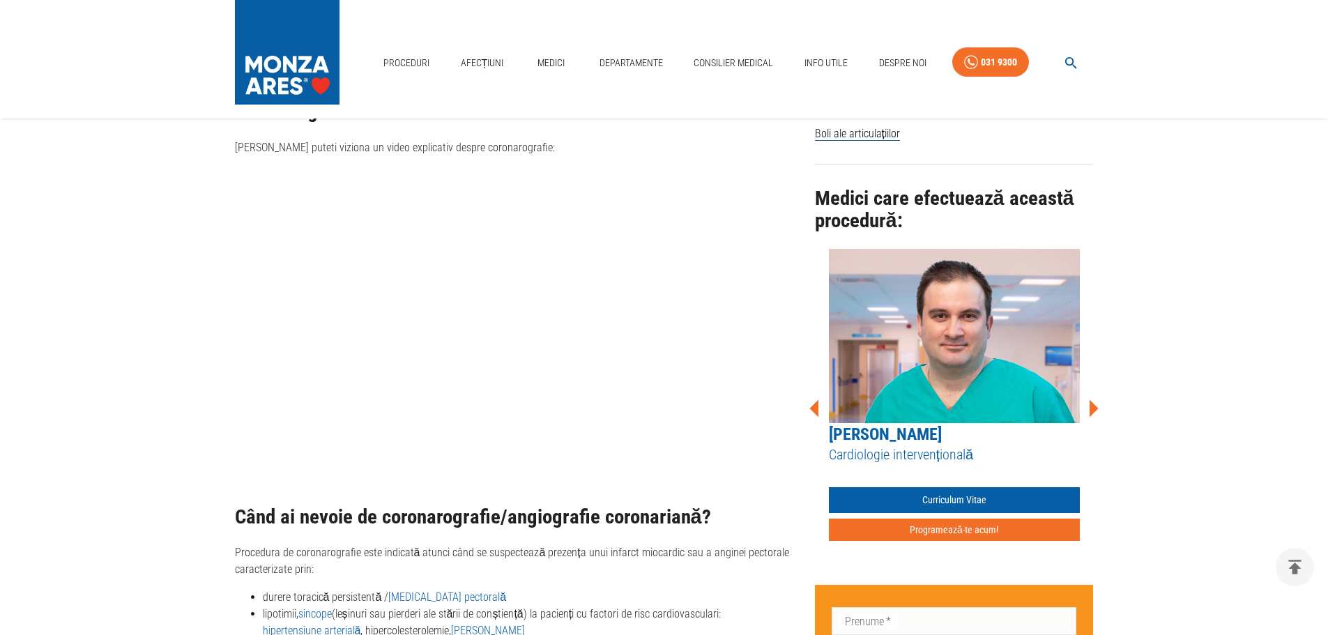
click at [1096, 399] on icon at bounding box center [1093, 407] width 9 height 17
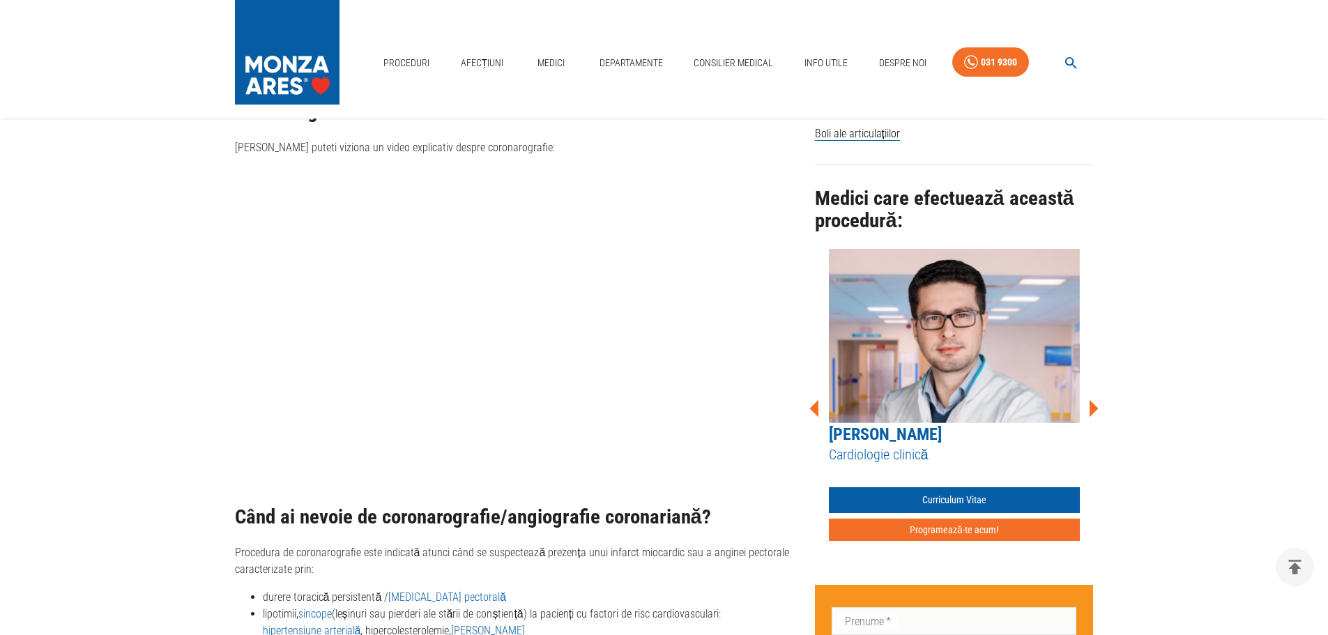
click at [1096, 399] on icon at bounding box center [1093, 407] width 9 height 17
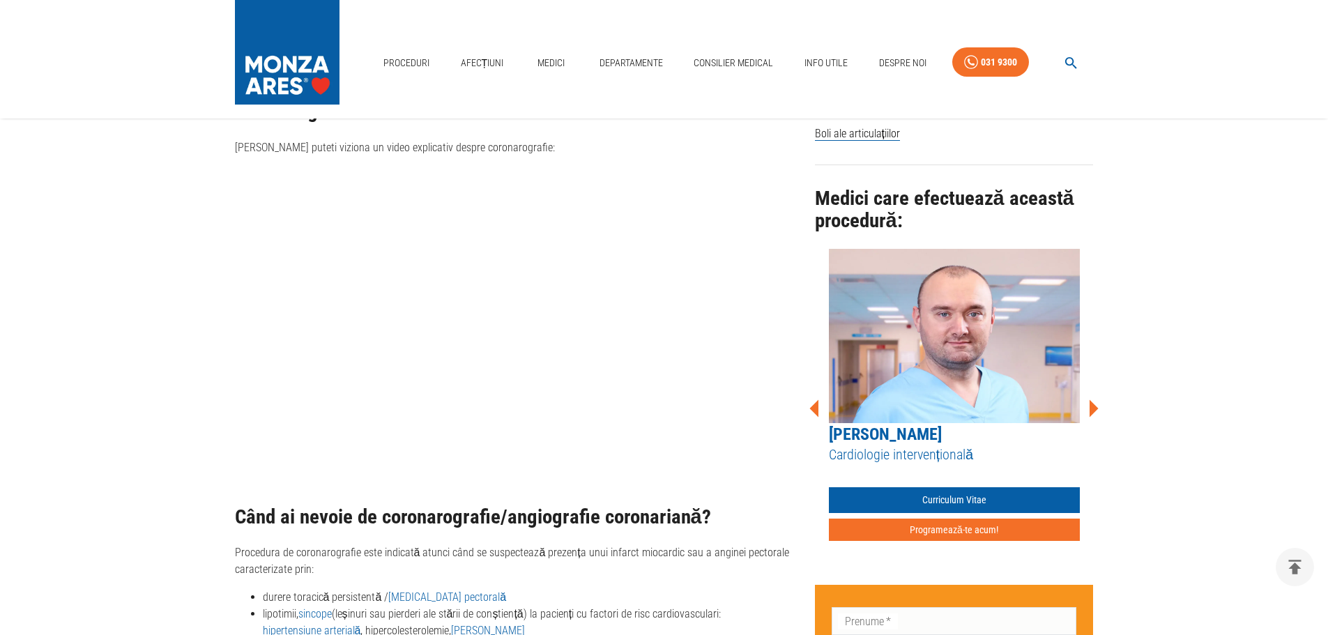
click at [1096, 399] on icon at bounding box center [1093, 407] width 9 height 17
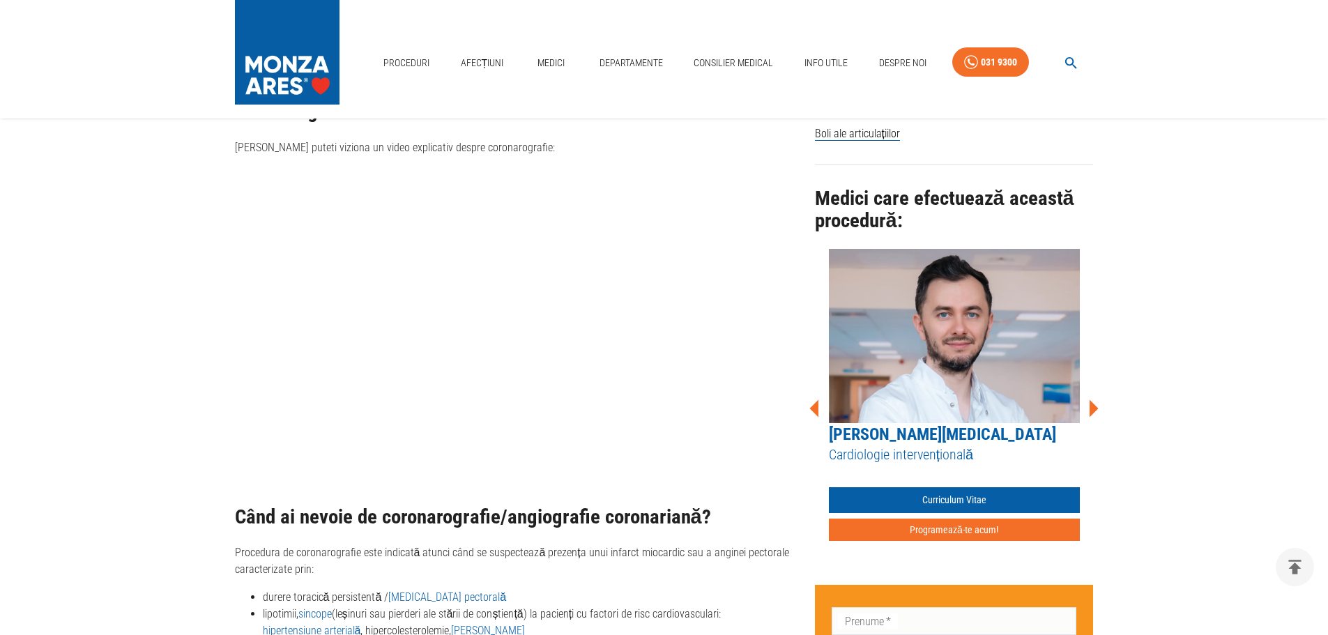
click at [1096, 399] on icon at bounding box center [1093, 407] width 9 height 17
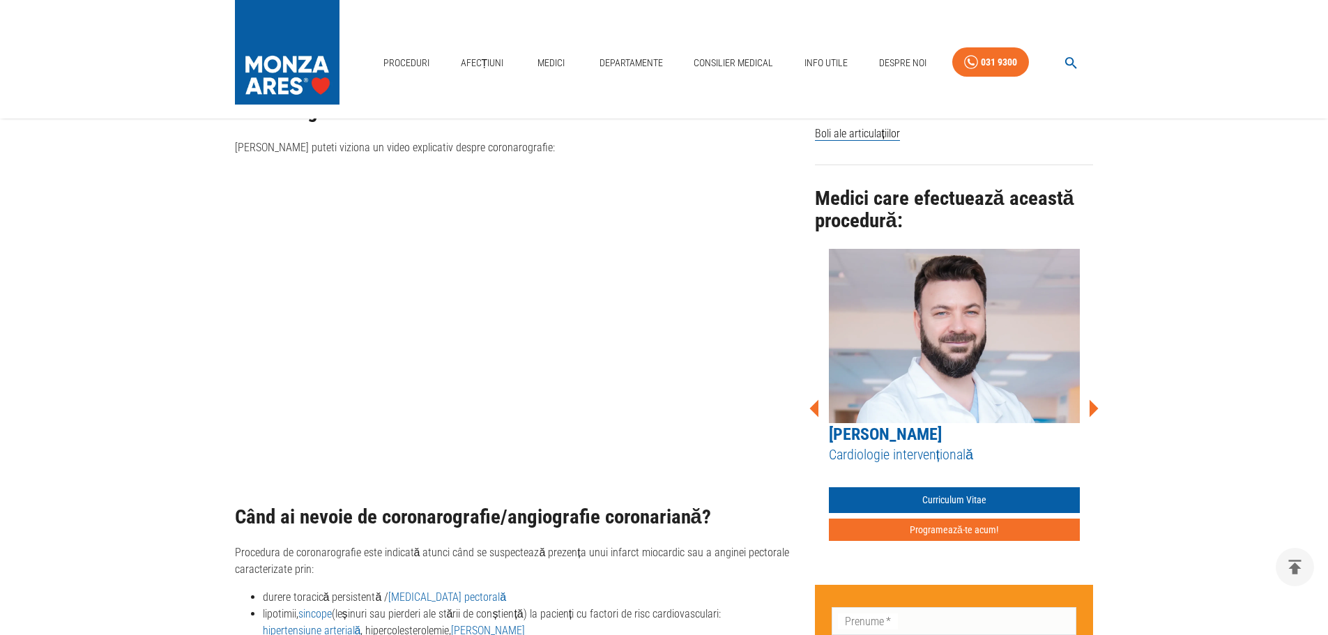
click at [1096, 399] on icon at bounding box center [1093, 407] width 9 height 17
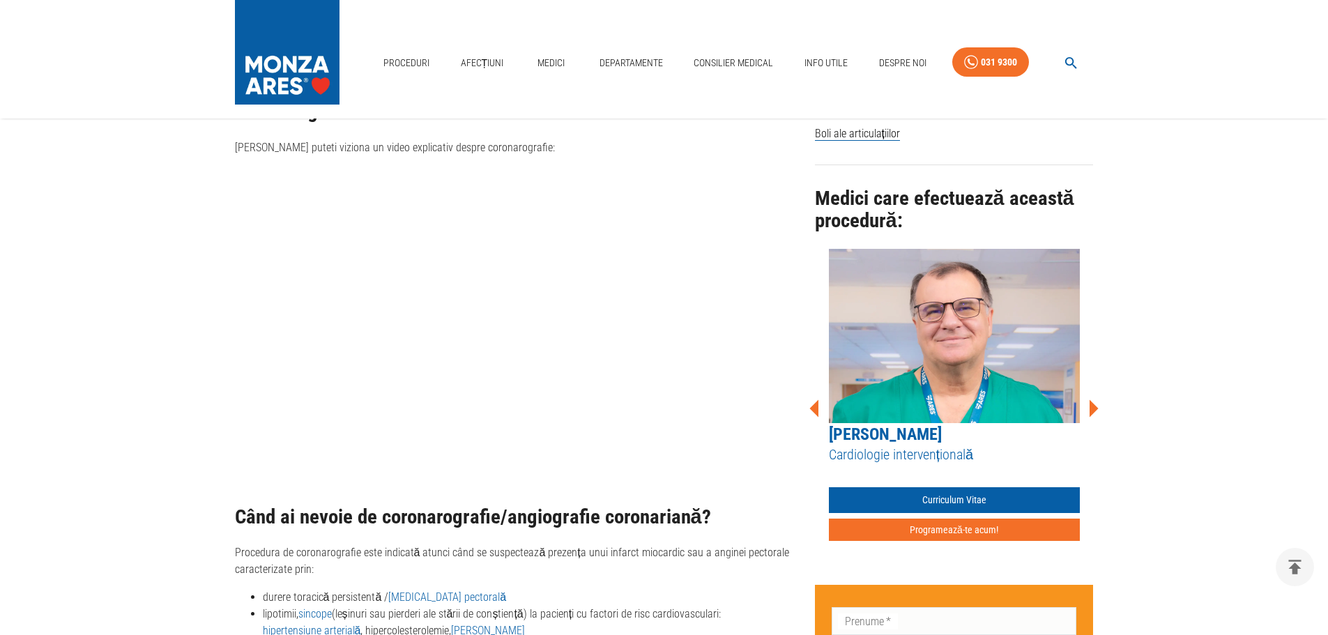
click at [1096, 399] on icon at bounding box center [1093, 407] width 9 height 17
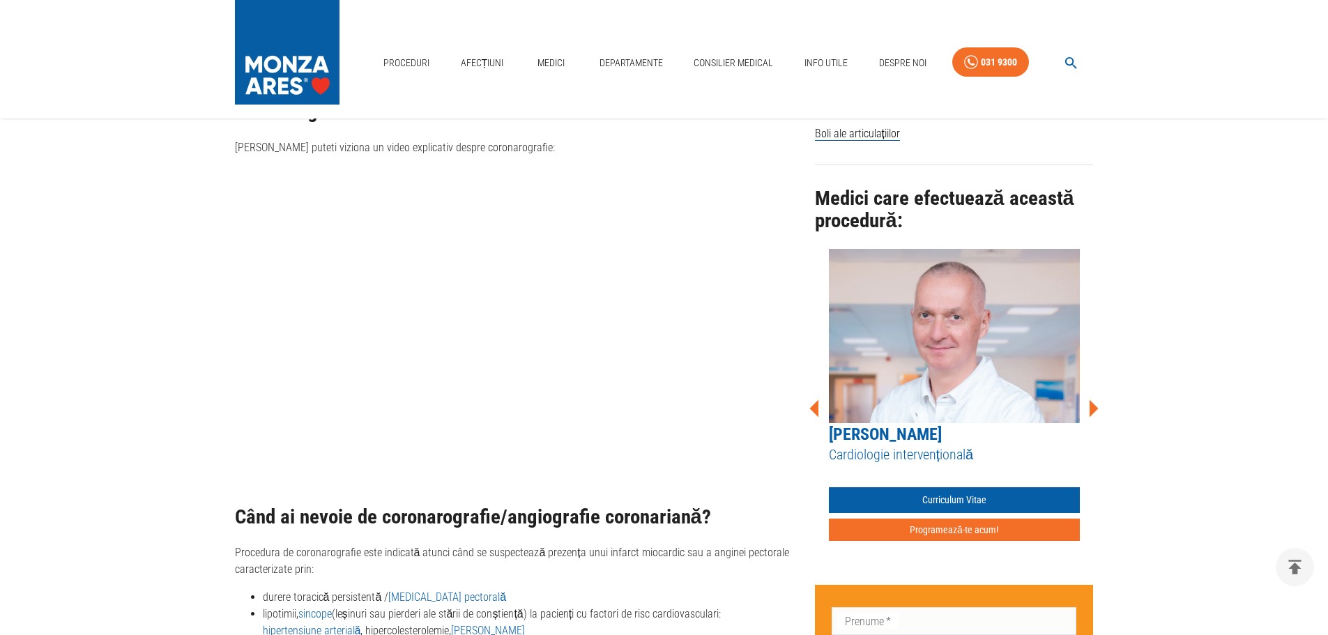
click at [1096, 399] on icon at bounding box center [1093, 407] width 9 height 17
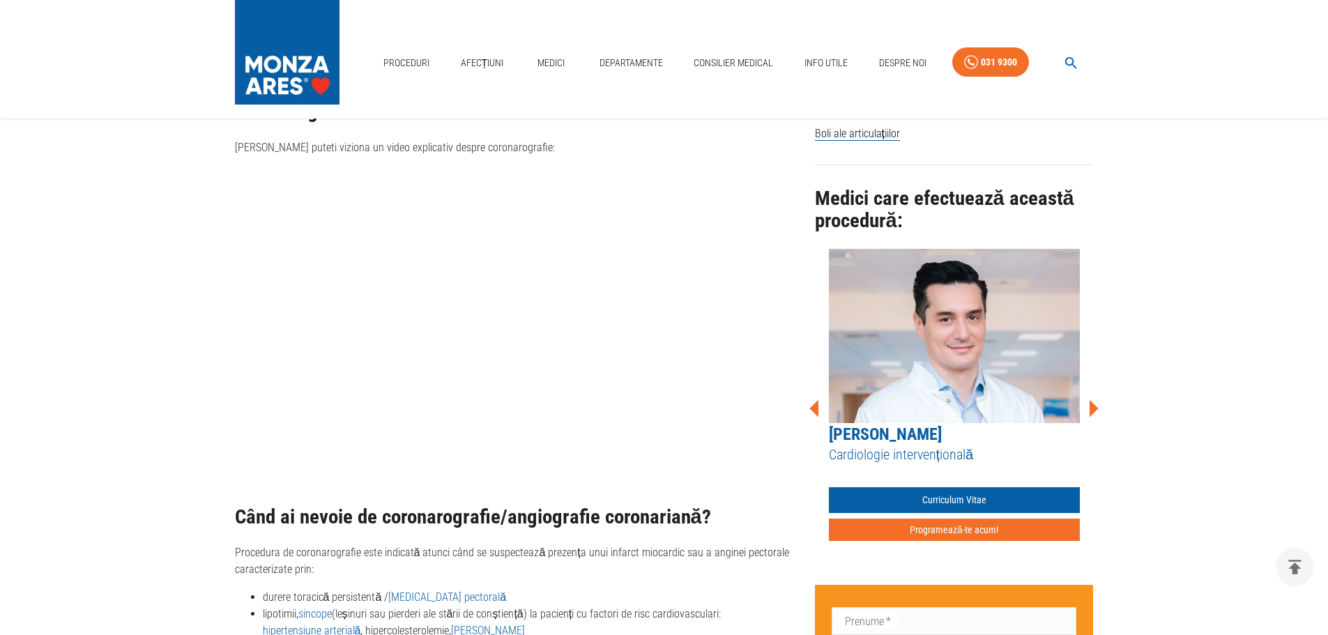
click at [1096, 399] on icon at bounding box center [1093, 407] width 9 height 17
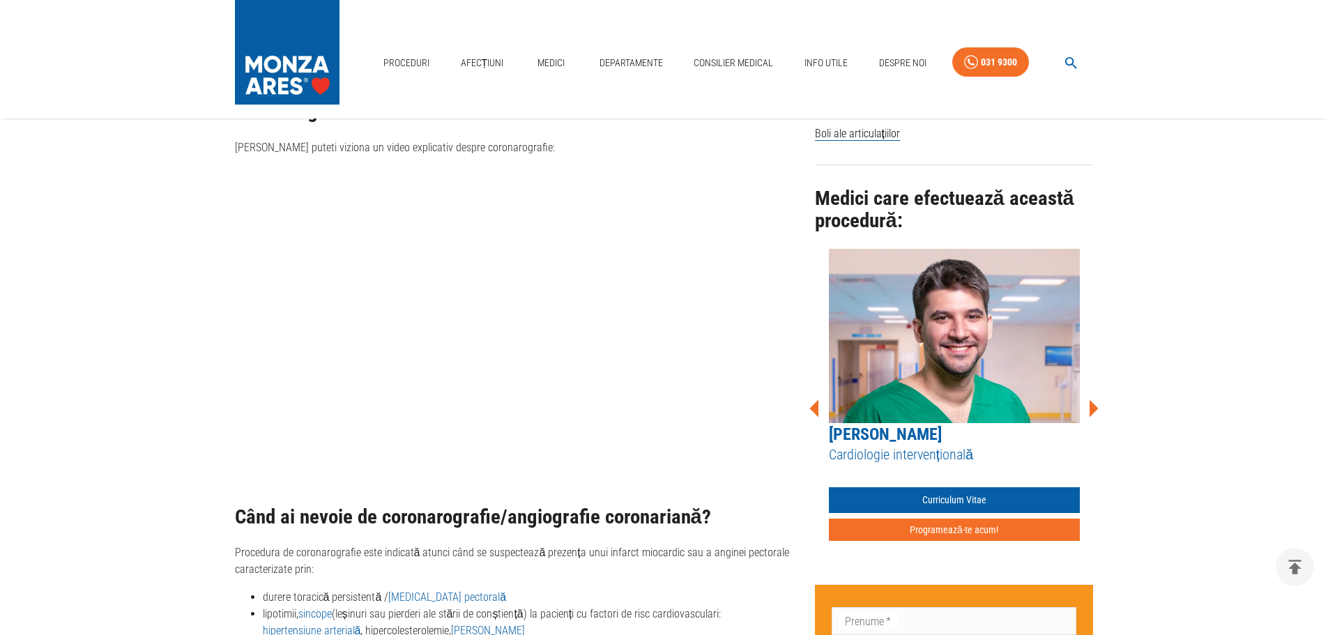
click at [1096, 399] on icon at bounding box center [1093, 407] width 9 height 17
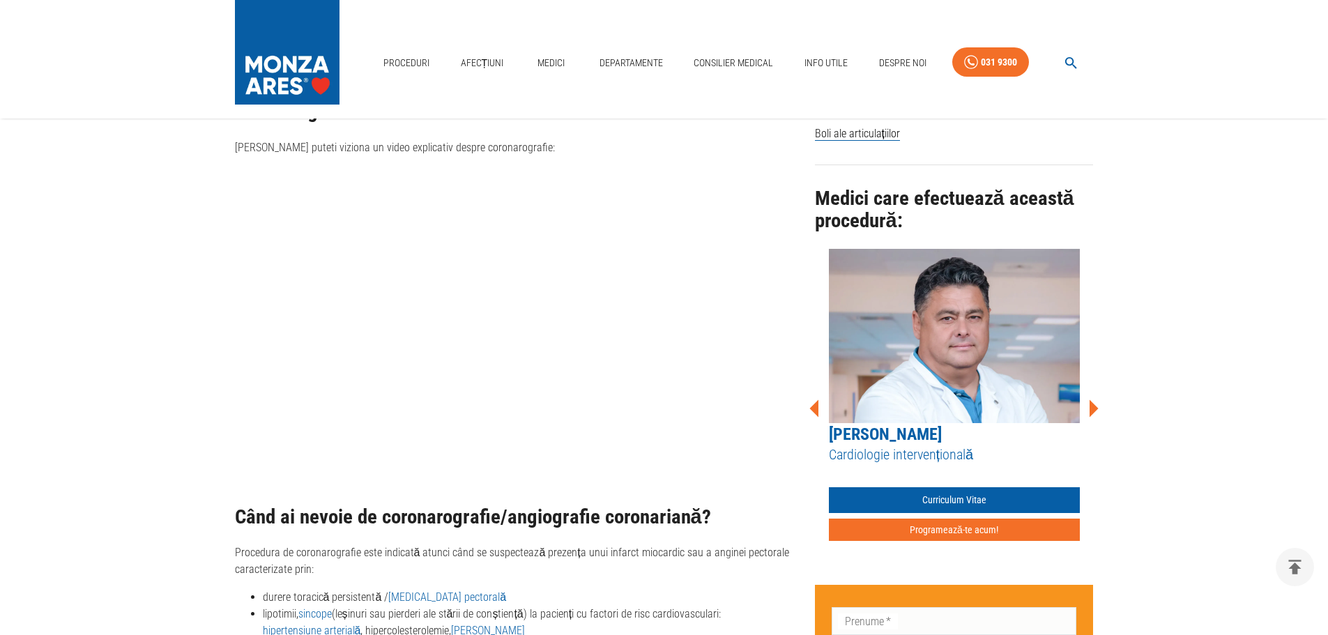
click at [818, 392] on icon at bounding box center [815, 408] width 42 height 42
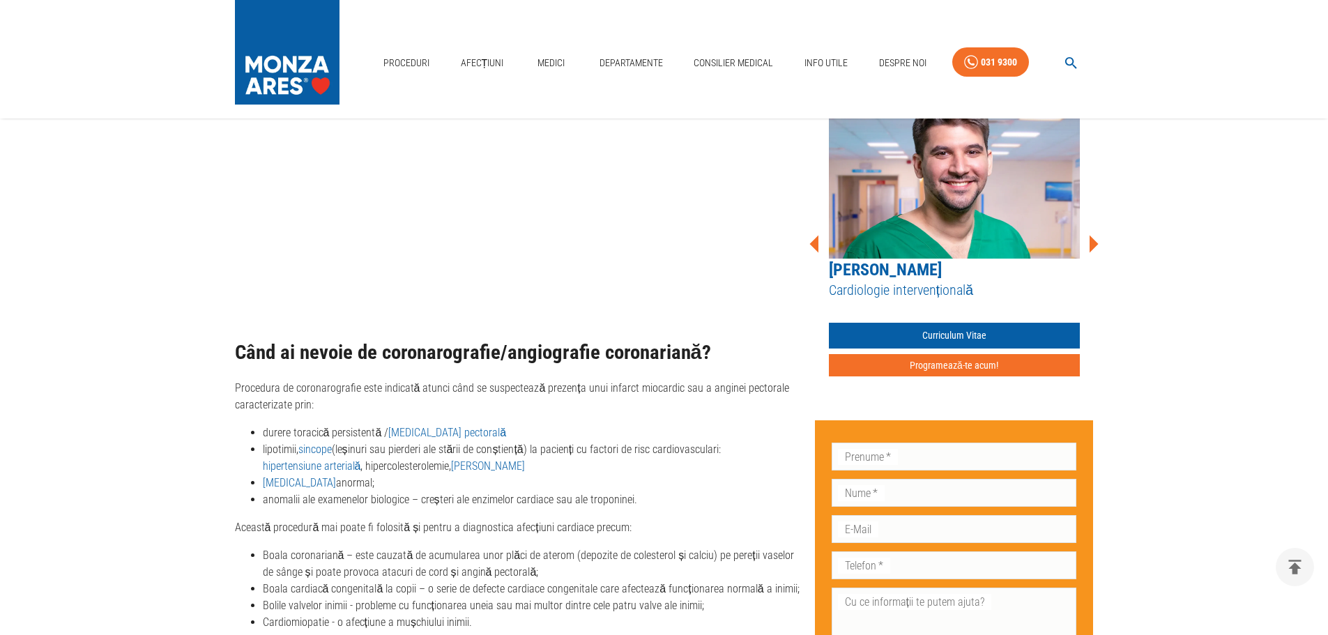
scroll to position [1324, 0]
